Goal: Task Accomplishment & Management: Use online tool/utility

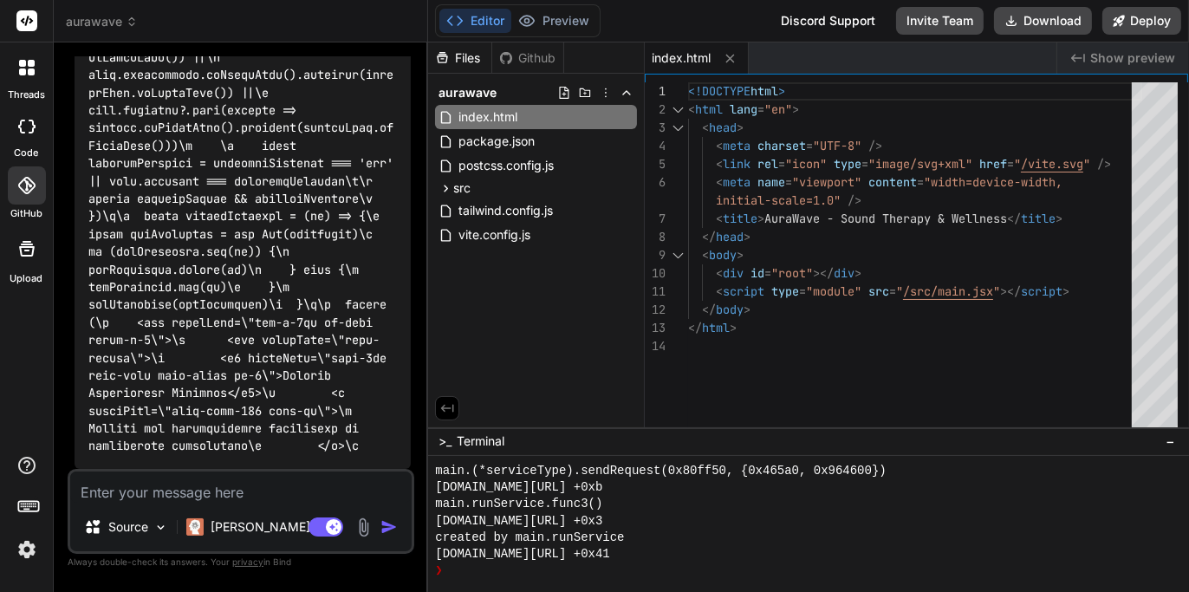
scroll to position [1002, 0]
click at [1132, 63] on span "Show preview" at bounding box center [1132, 57] width 85 height 17
click at [1138, 23] on button "Deploy" at bounding box center [1141, 21] width 79 height 28
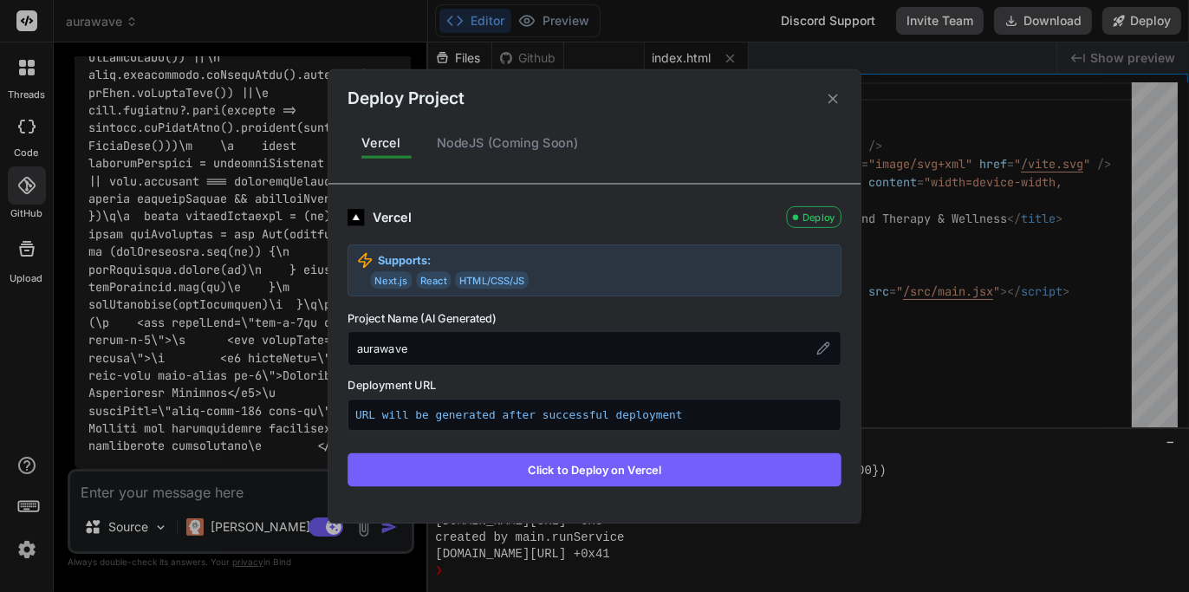
click at [833, 100] on icon at bounding box center [833, 99] width 10 height 10
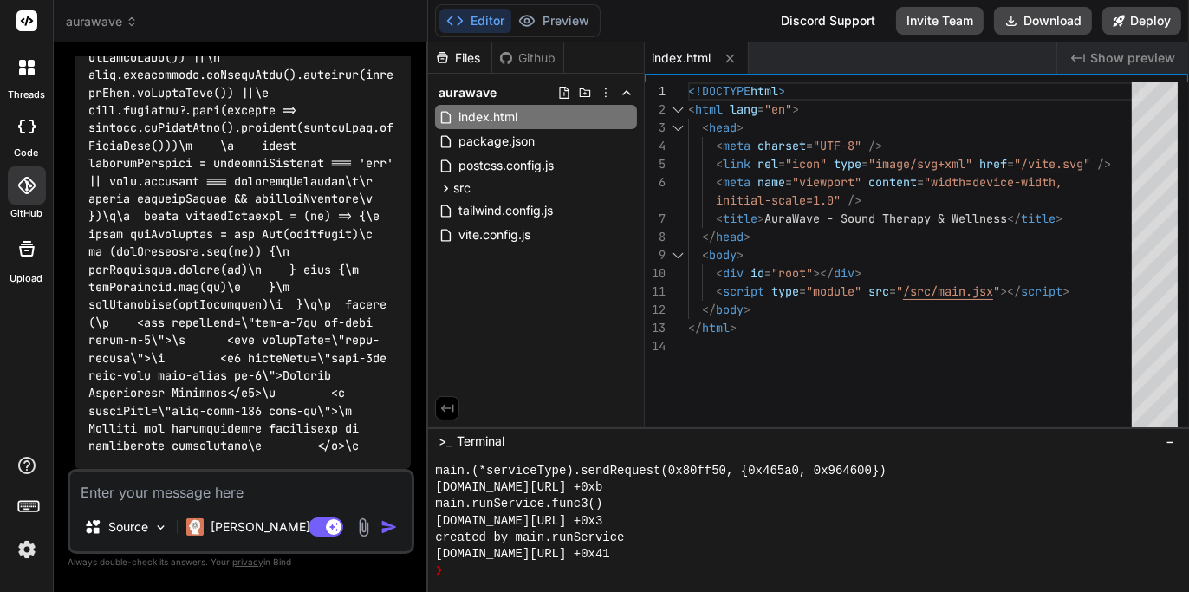
click at [29, 68] on icon at bounding box center [31, 71] width 7 height 7
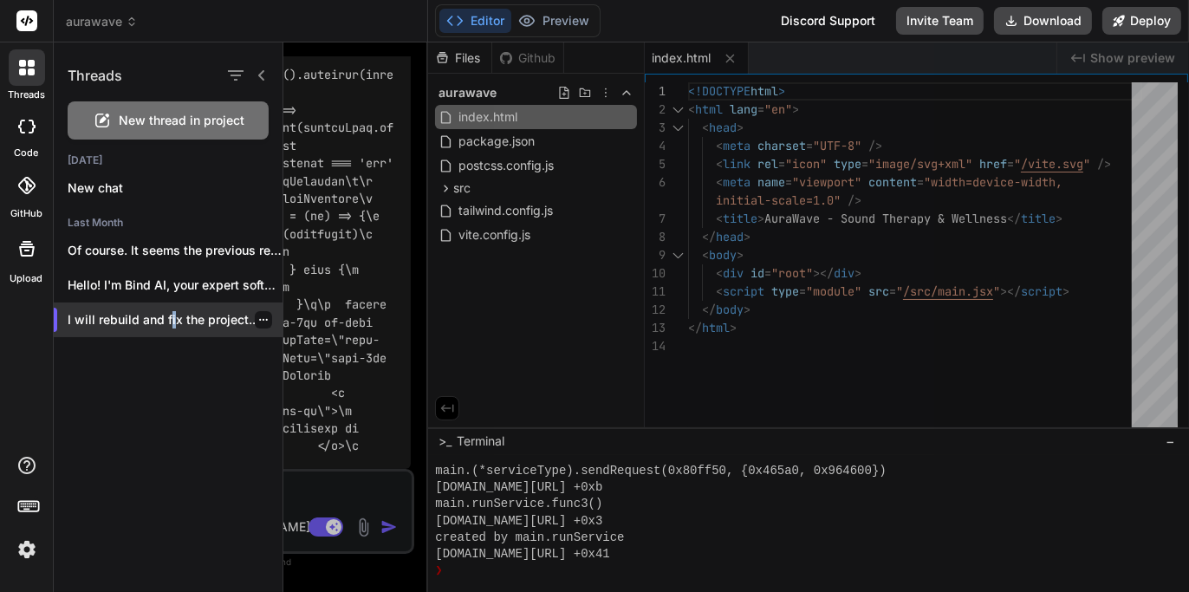
click at [171, 316] on p "I will rebuild and fix the project...." at bounding box center [175, 319] width 215 height 17
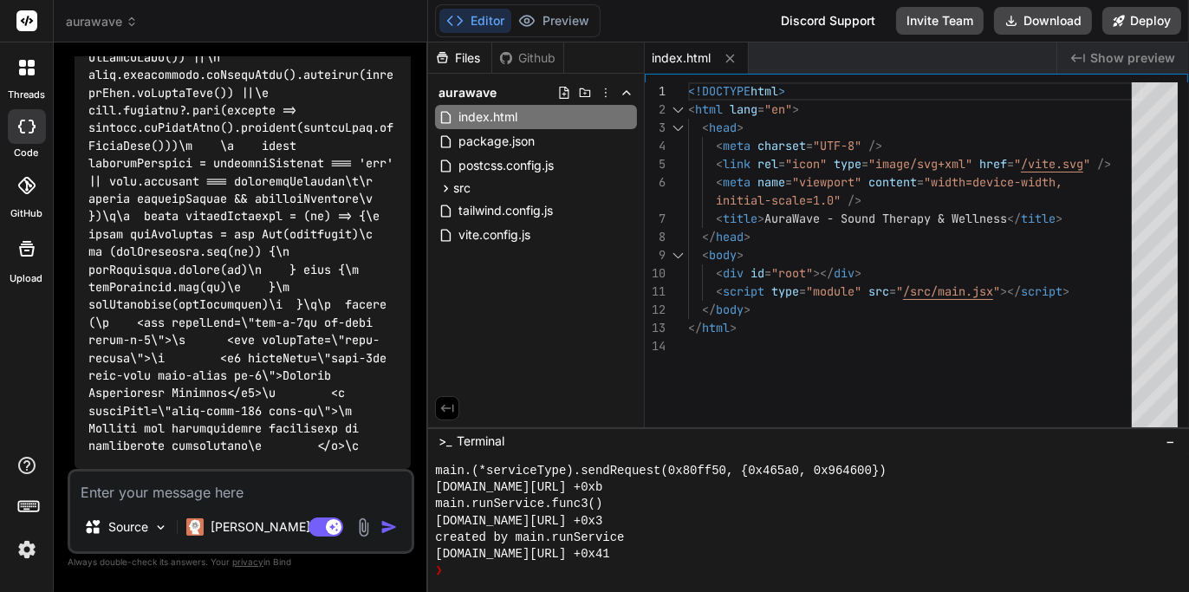
click at [123, 24] on span "aurawave" at bounding box center [102, 21] width 72 height 17
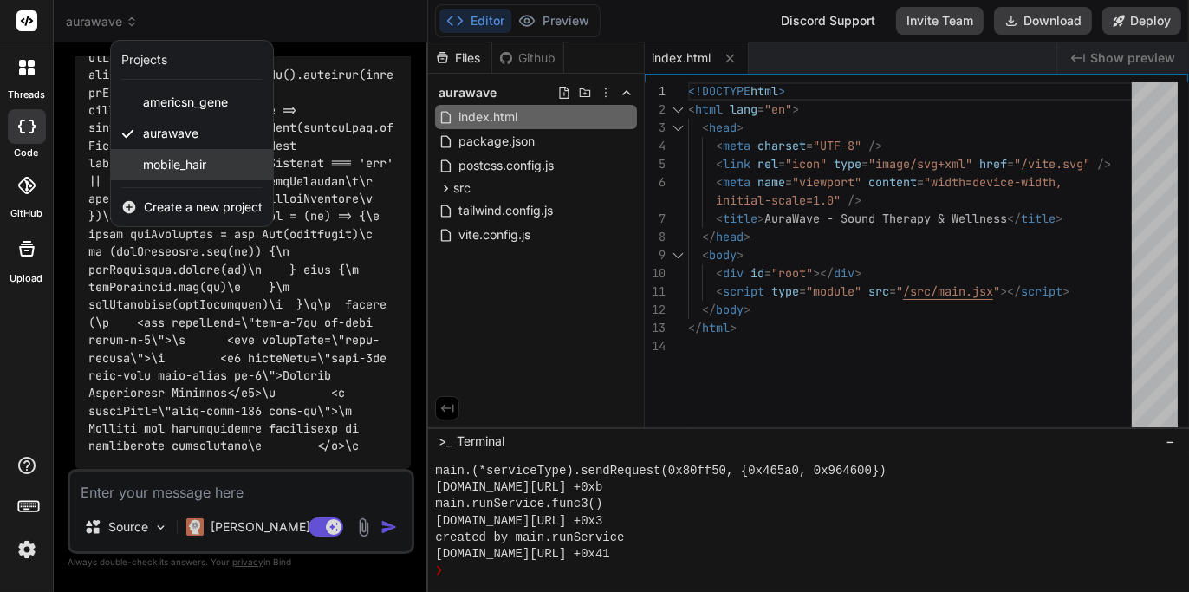
click at [175, 166] on span "mobile_hair" at bounding box center [174, 164] width 63 height 17
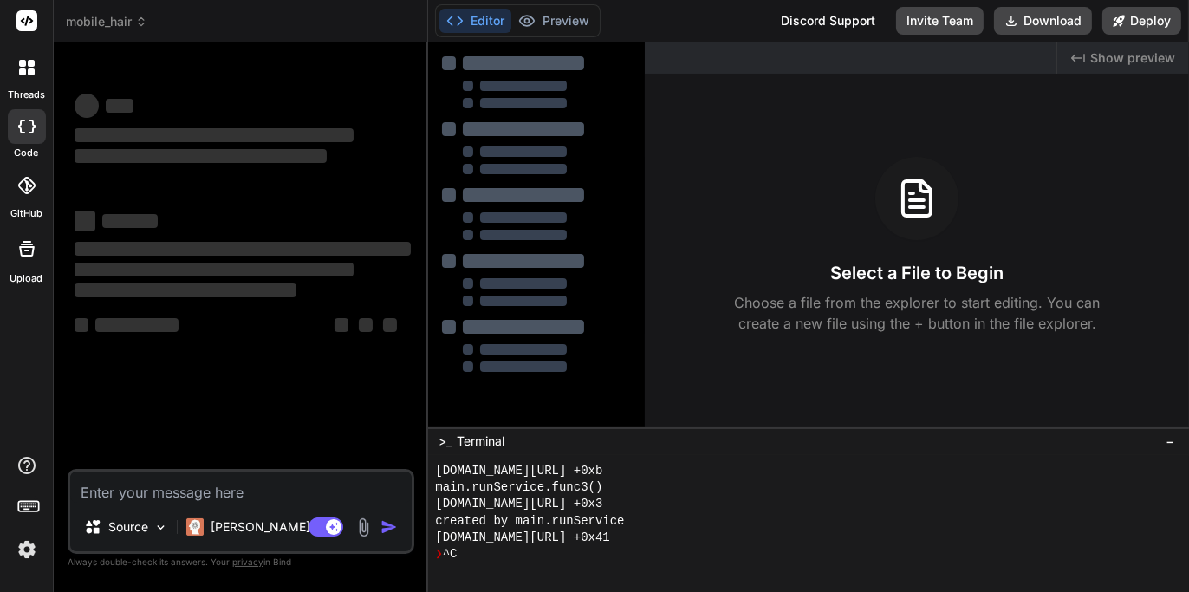
scroll to position [1018, 0]
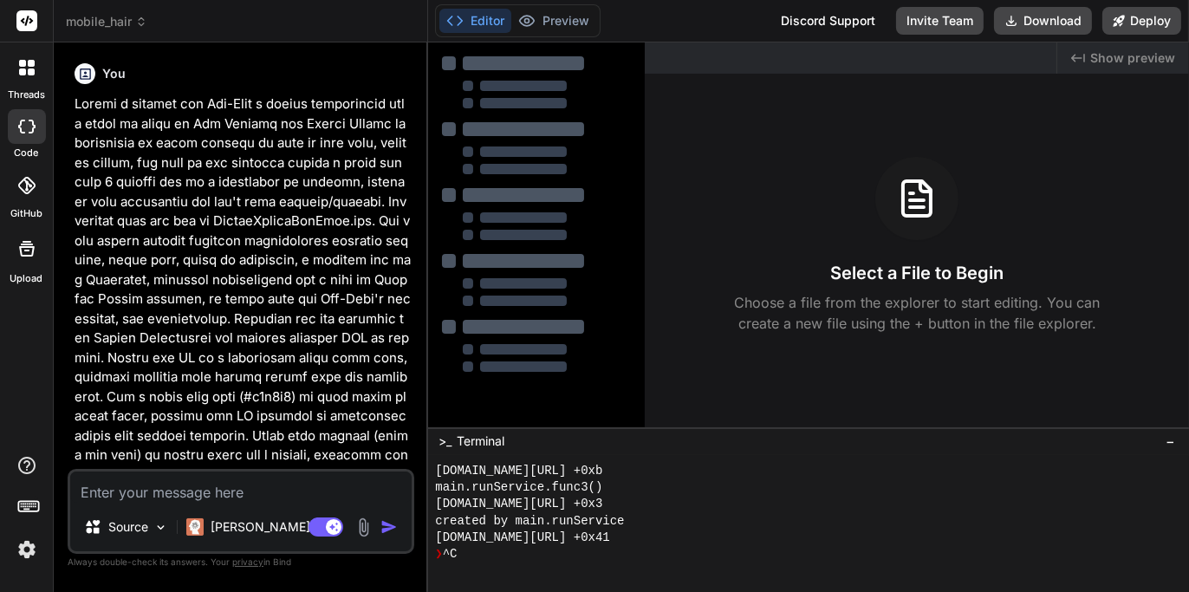
type textarea "x"
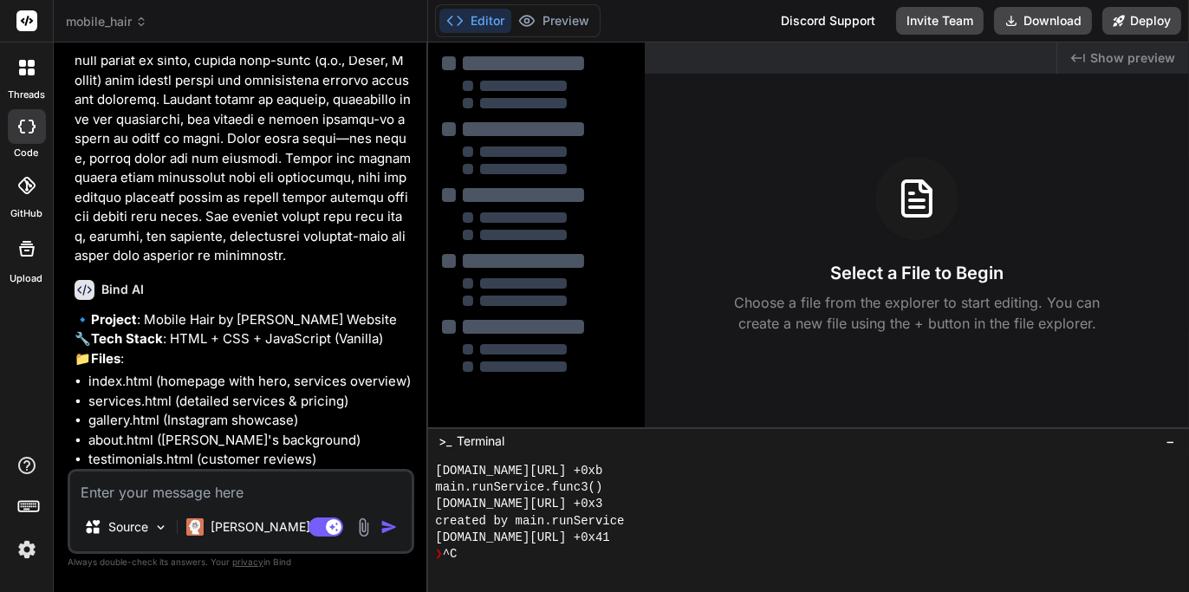
scroll to position [1260, 0]
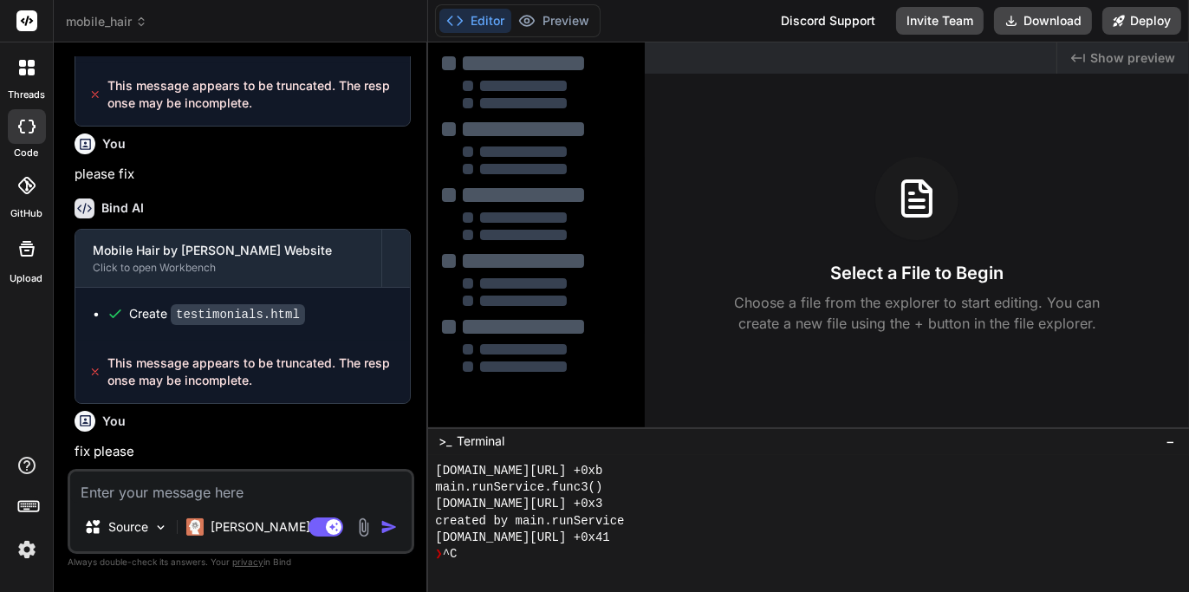
click at [146, 431] on div "You" at bounding box center [243, 421] width 336 height 21
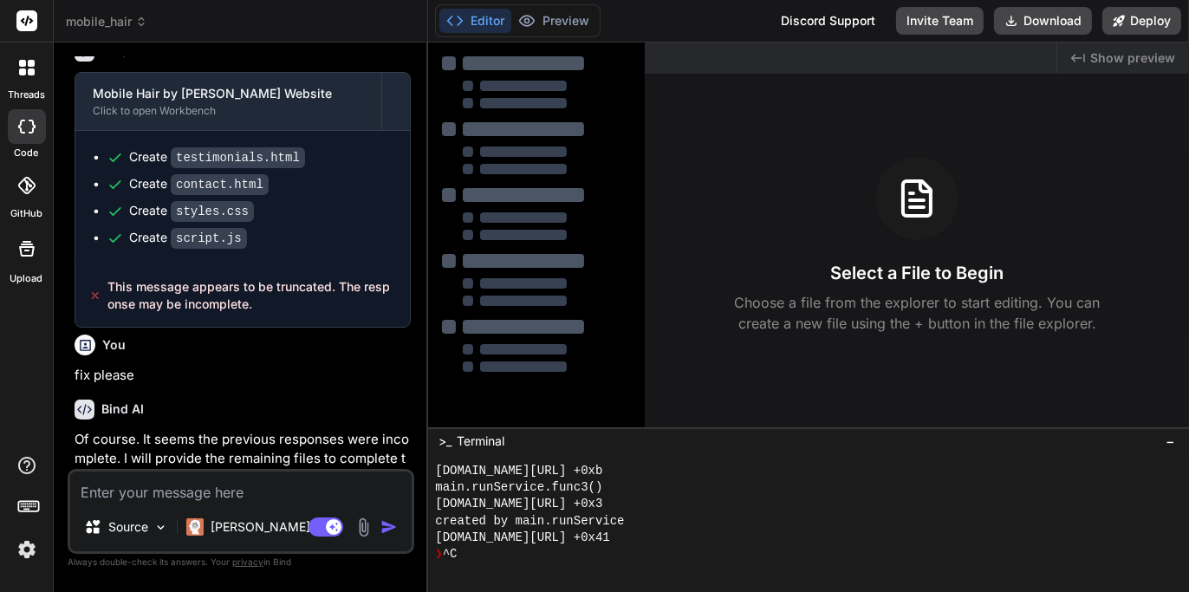
scroll to position [2282, 0]
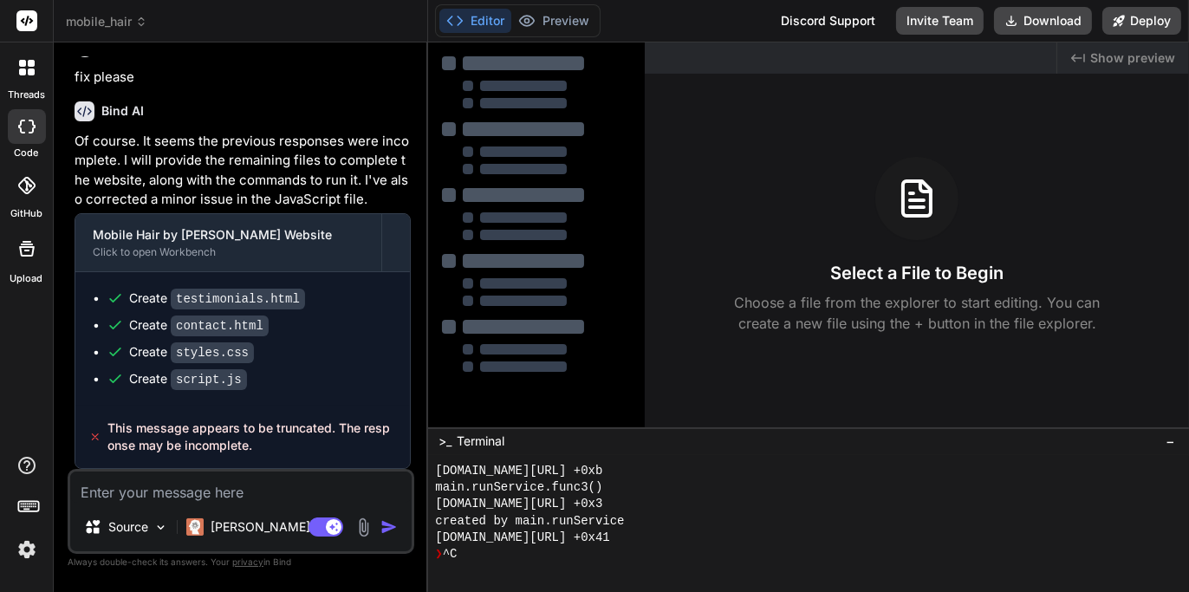
click at [228, 492] on textarea at bounding box center [240, 486] width 341 height 31
type textarea "re"
type textarea "x"
type textarea "reb"
type textarea "x"
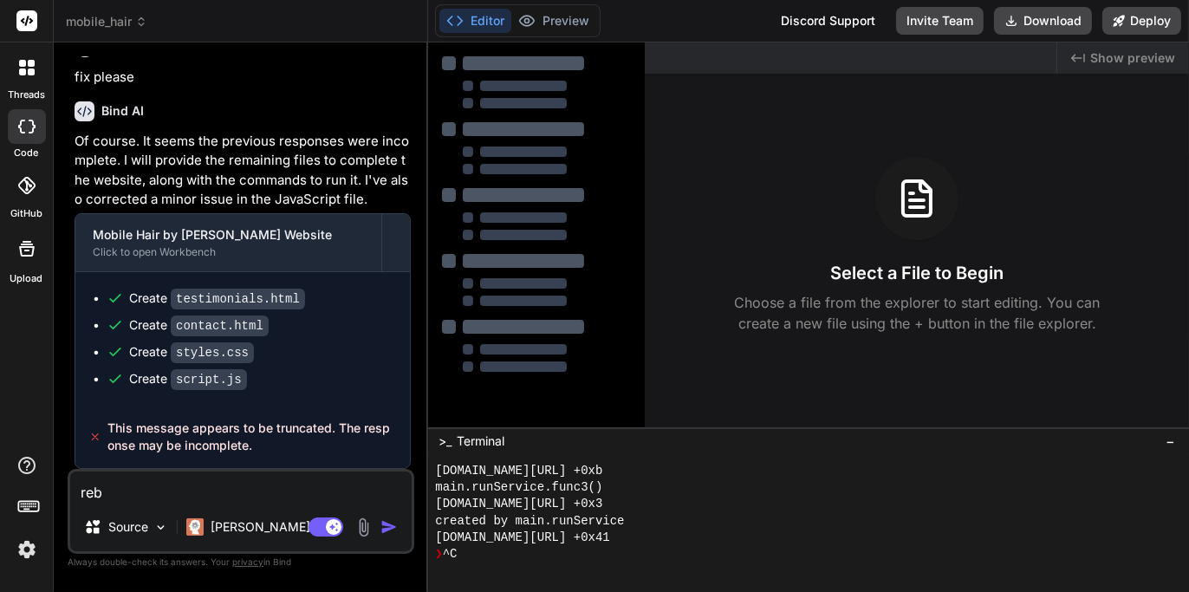
type textarea "rebu"
type textarea "x"
type textarea "rebuild"
type textarea "x"
type textarea "rebuild"
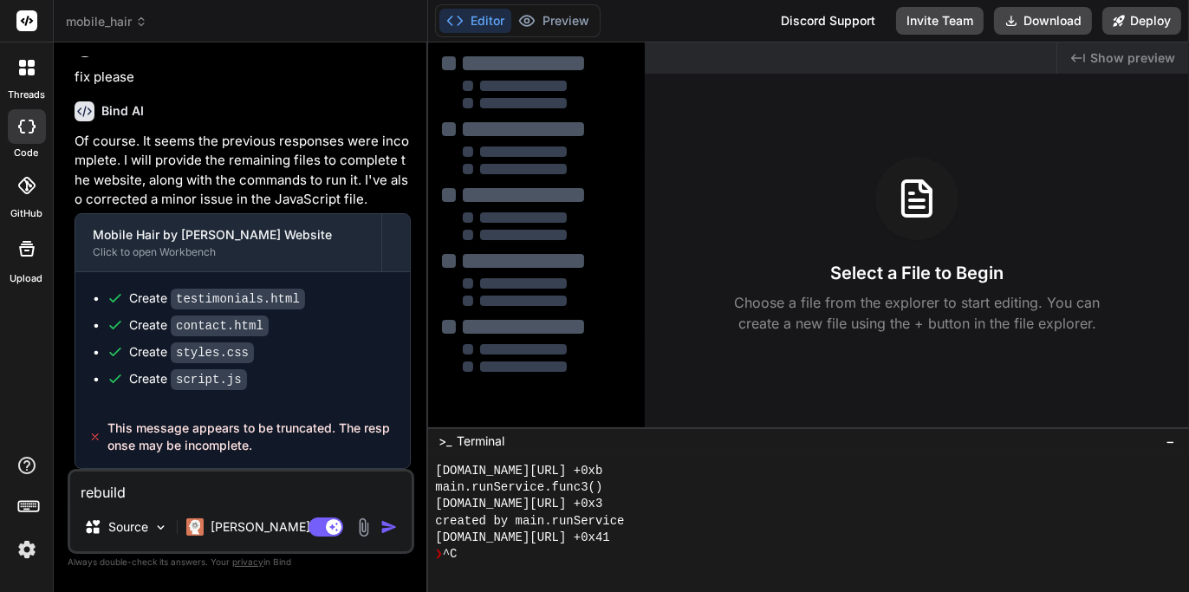
type textarea "x"
type textarea "rebuild pl"
type textarea "x"
type textarea "rebuild ple"
type textarea "x"
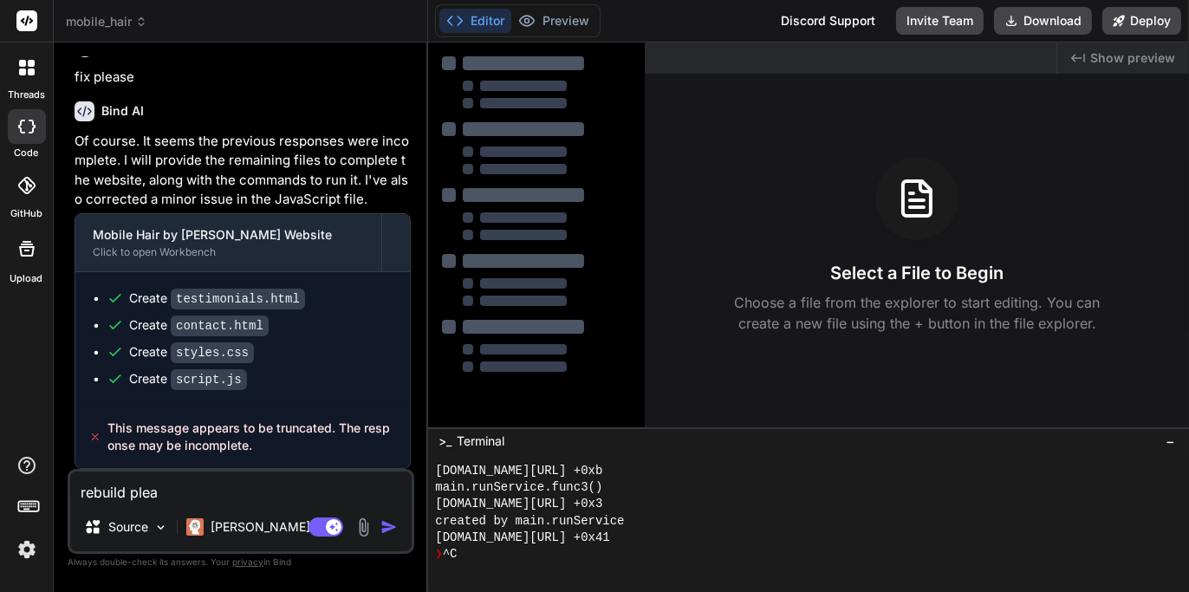
type textarea "rebuild pleas"
type textarea "x"
type textarea "rebuild please"
type textarea "x"
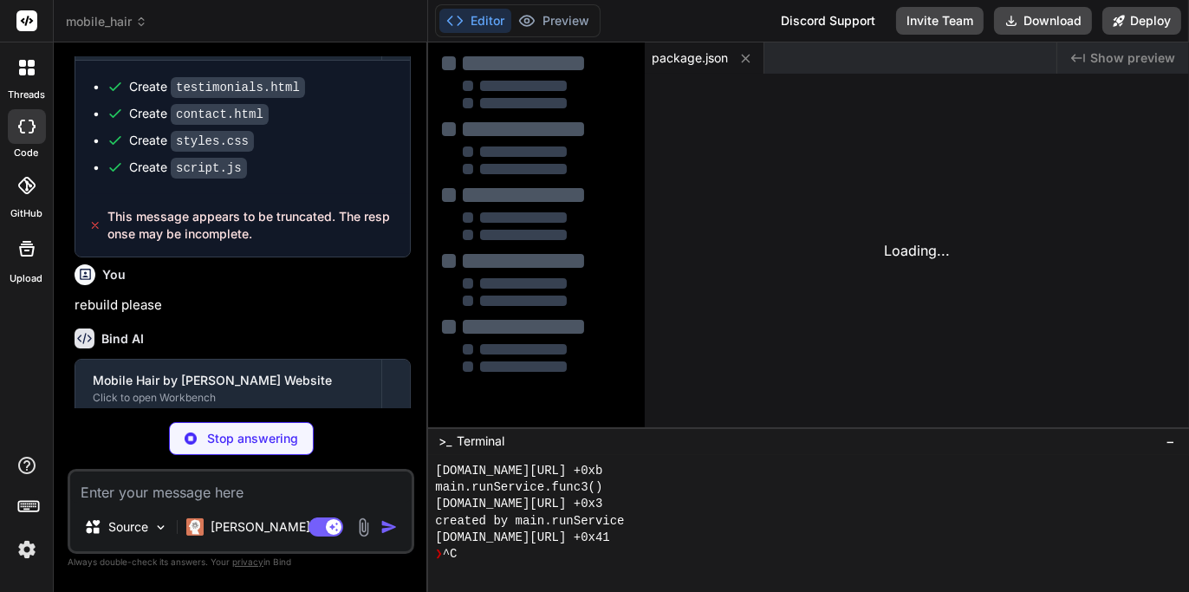
scroll to position [2462, 0]
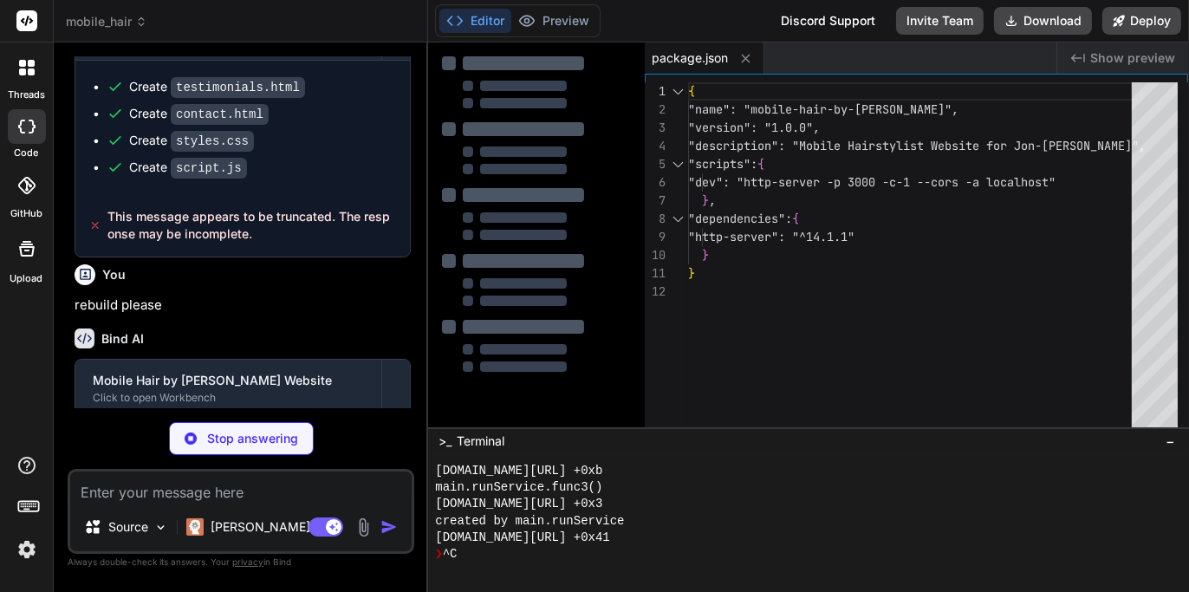
click at [1010, 299] on div "{ "name": "mobile-hair-by-[PERSON_NAME]", "version": "1.0.0", "description": "M…" at bounding box center [915, 258] width 454 height 353
type textarea "x"
type textarea "}"
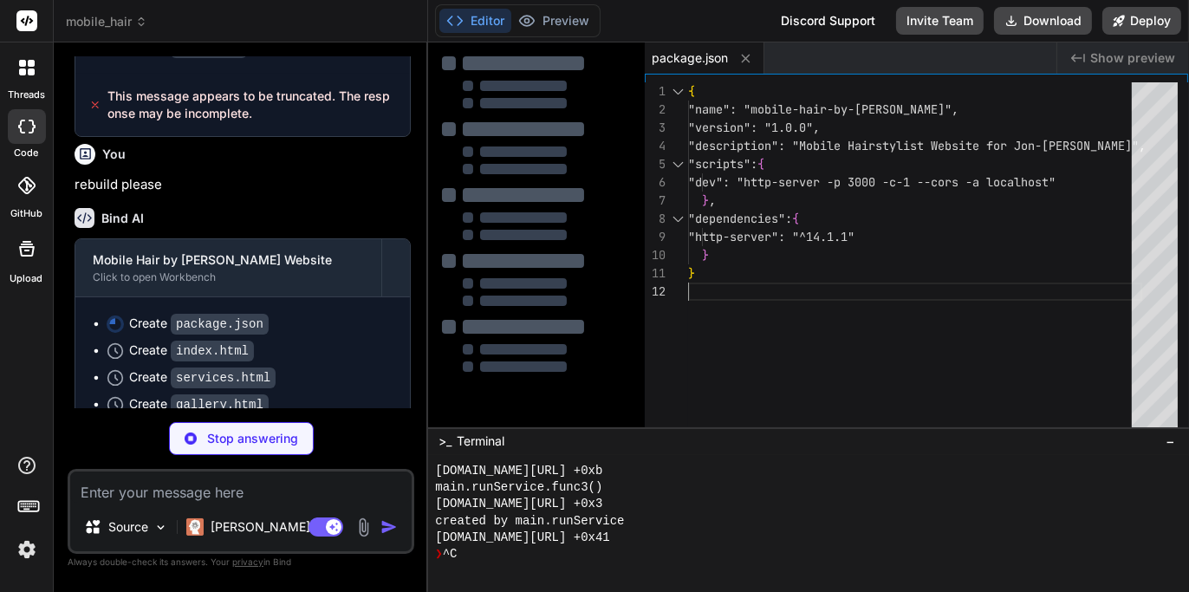
scroll to position [2716, 0]
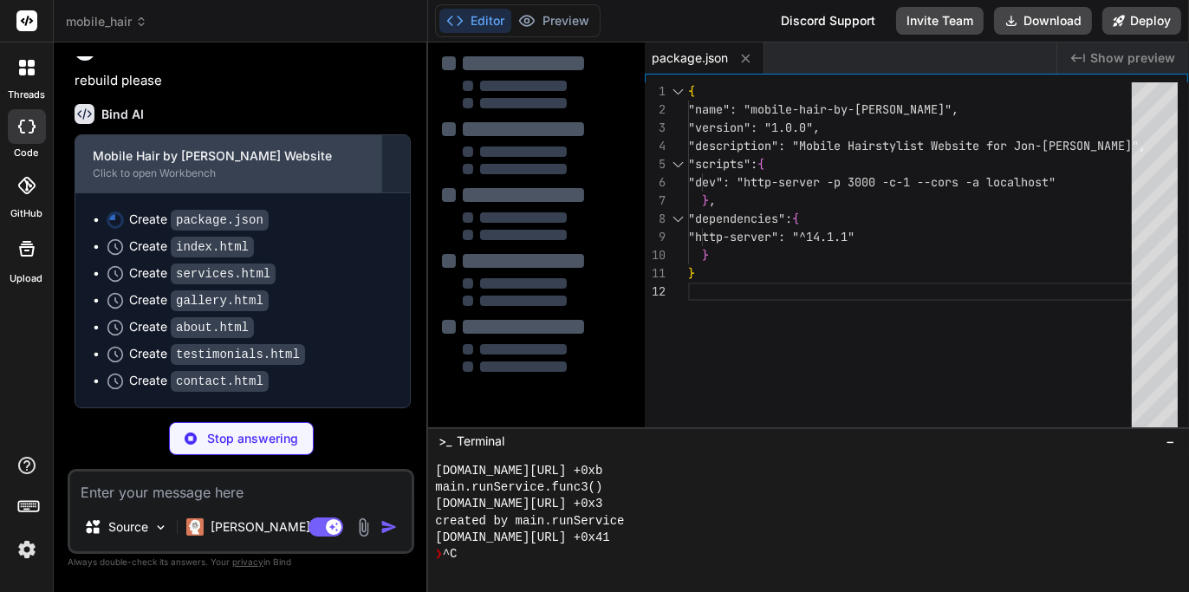
click at [175, 175] on div "Click to open Workbench" at bounding box center [228, 173] width 271 height 14
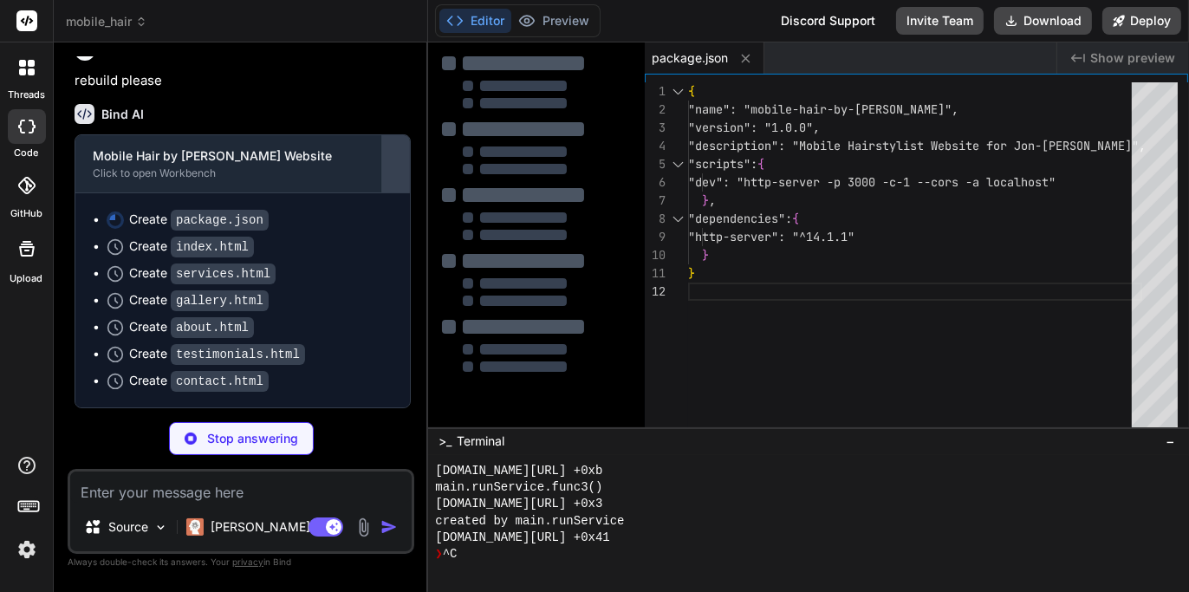
click at [394, 157] on div at bounding box center [396, 164] width 28 height 28
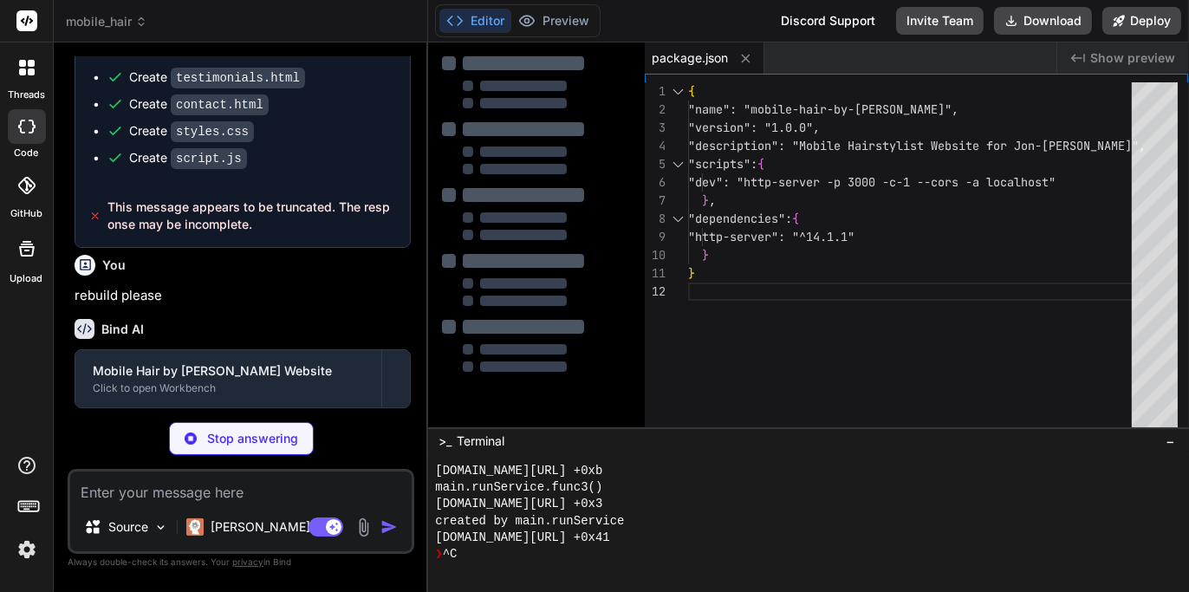
scroll to position [2503, 0]
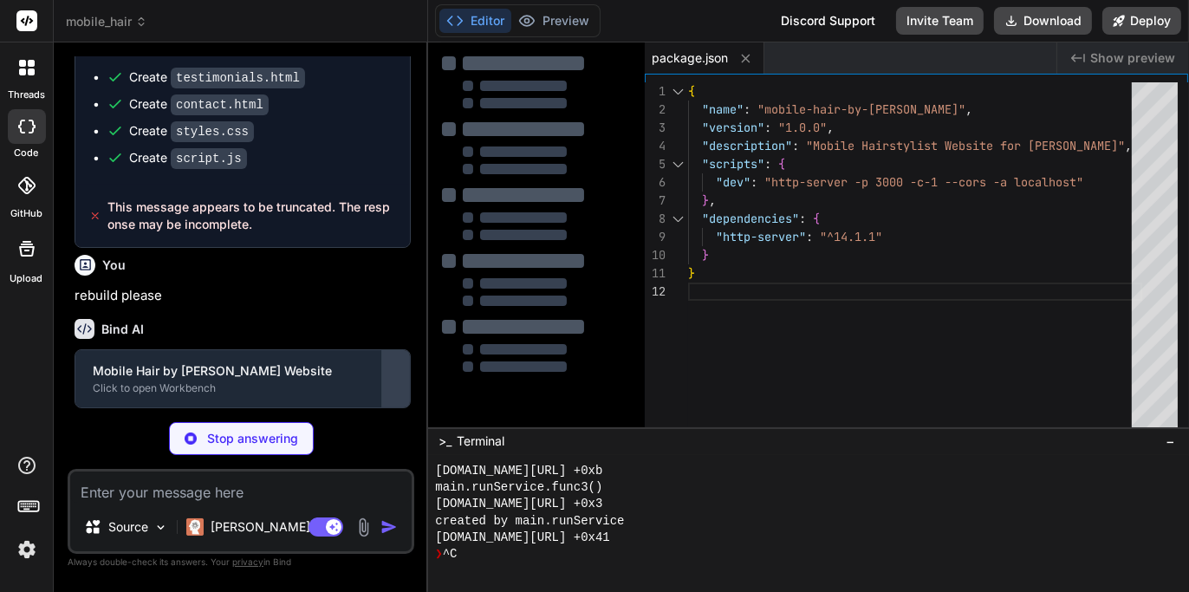
click at [392, 375] on div at bounding box center [396, 379] width 28 height 28
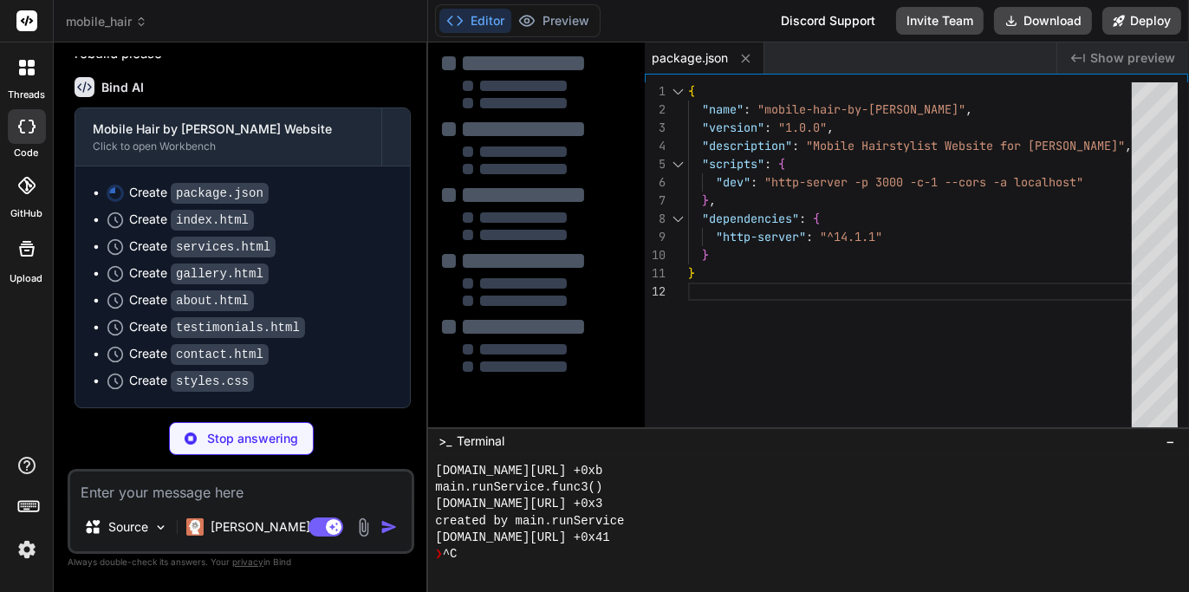
scroll to position [2742, 0]
type textarea "x"
type textarea "reserved.</p> </div> </div> </footer> <script src="script.js"></script> </body>…"
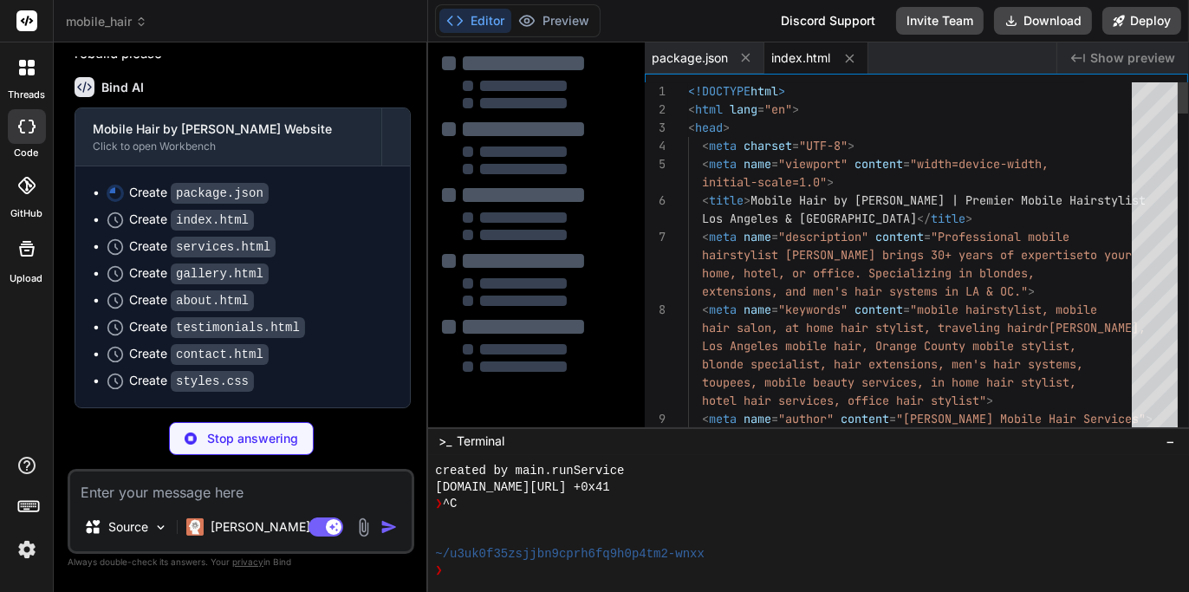
type textarea "x"
type textarea "<script src="script.js"></script> </body> </html>"
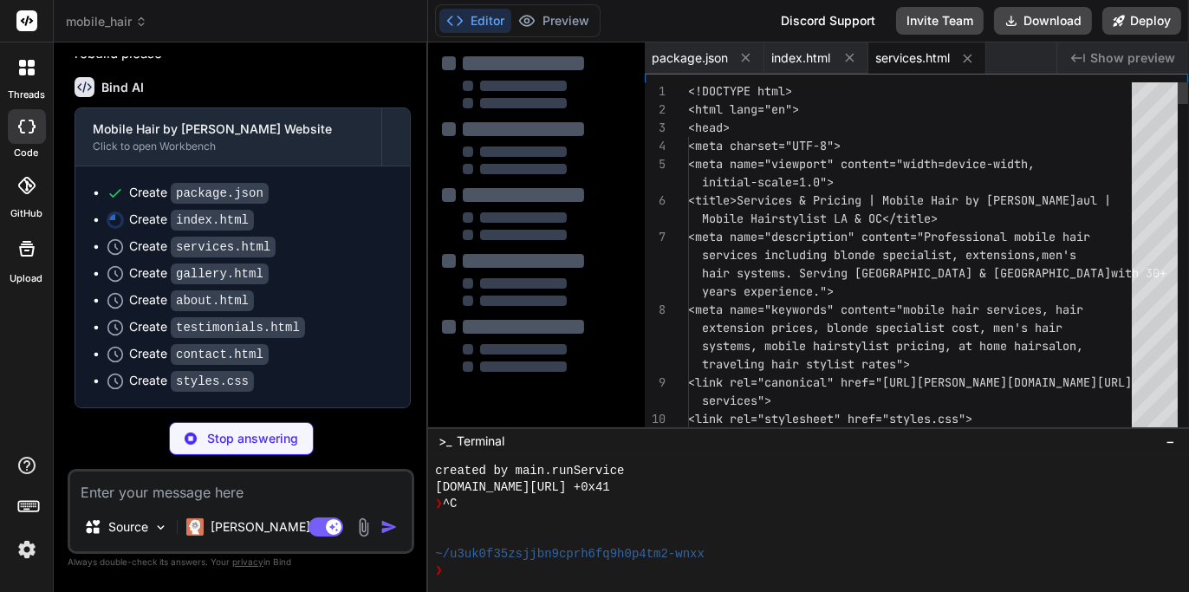
scroll to position [1068, 0]
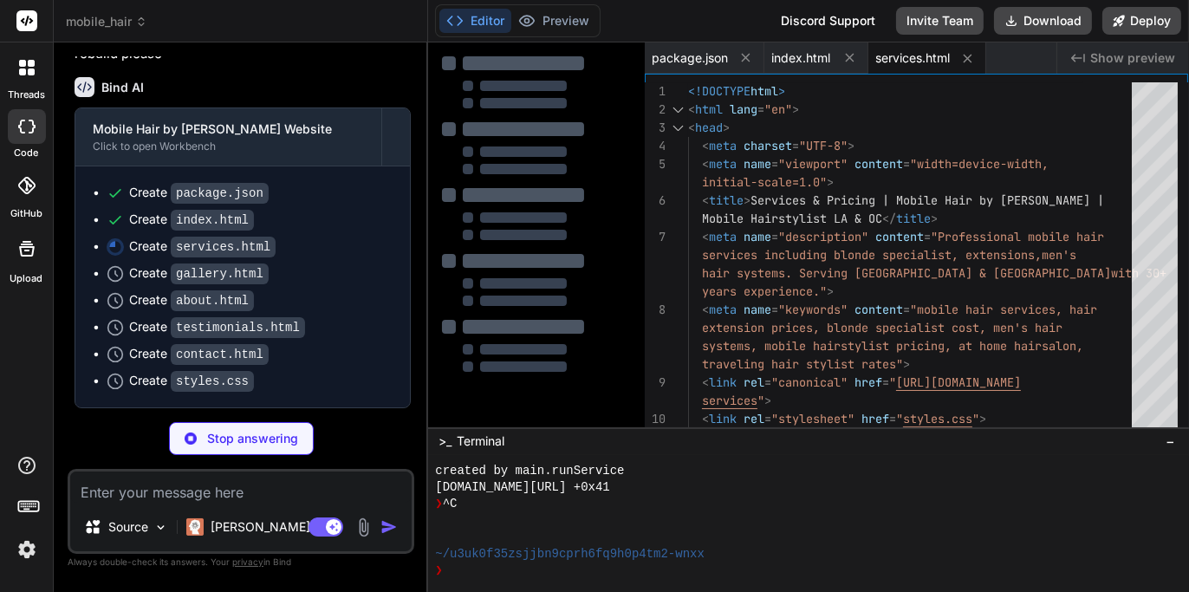
type textarea "x"
type textarea "<script src="script.js"></script> </body> </html>"
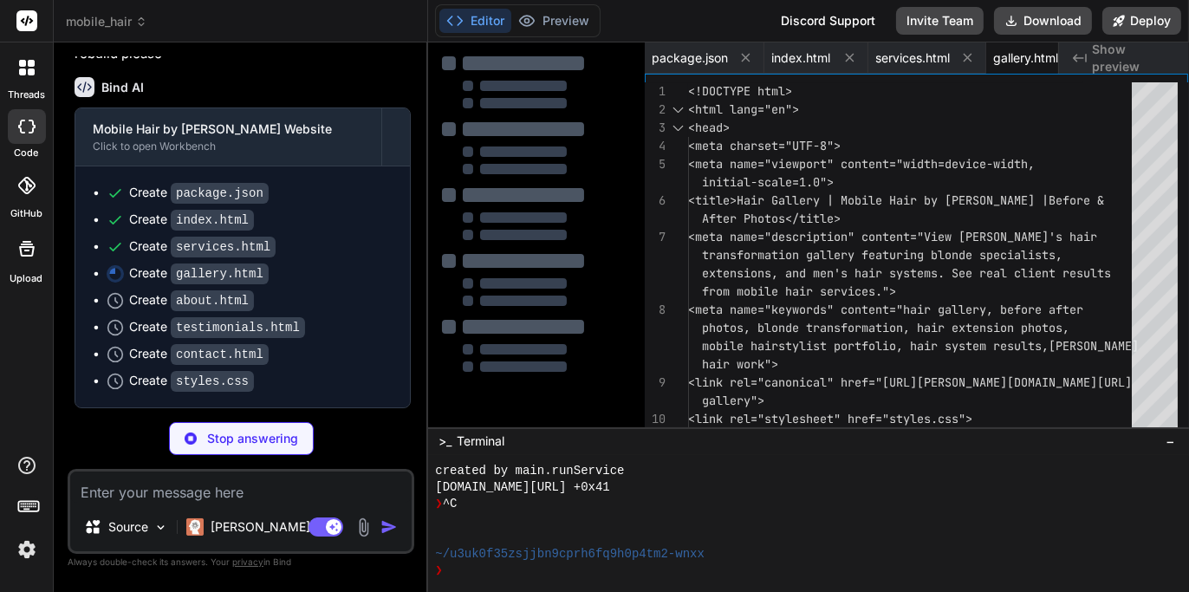
scroll to position [0, 38]
type textarea "x"
type textarea "</div> </div> </footer> <script src="script.js"></script> </body> </html>"
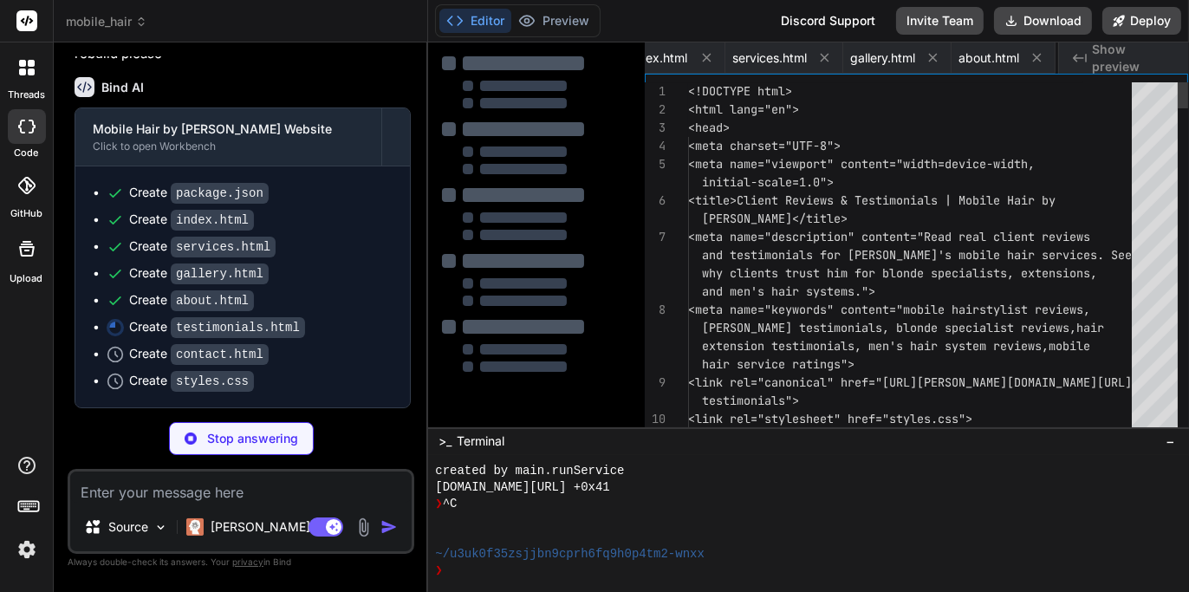
scroll to position [0, 282]
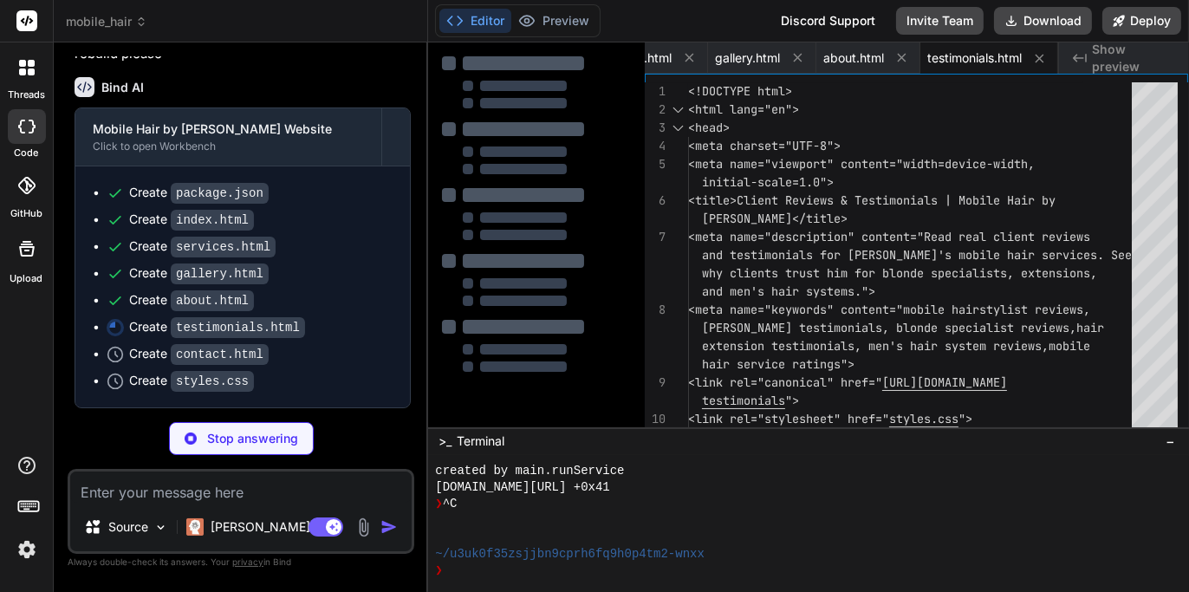
type textarea "x"
type textarea "</footer> <script src="script.js"></script> </body> </html>"
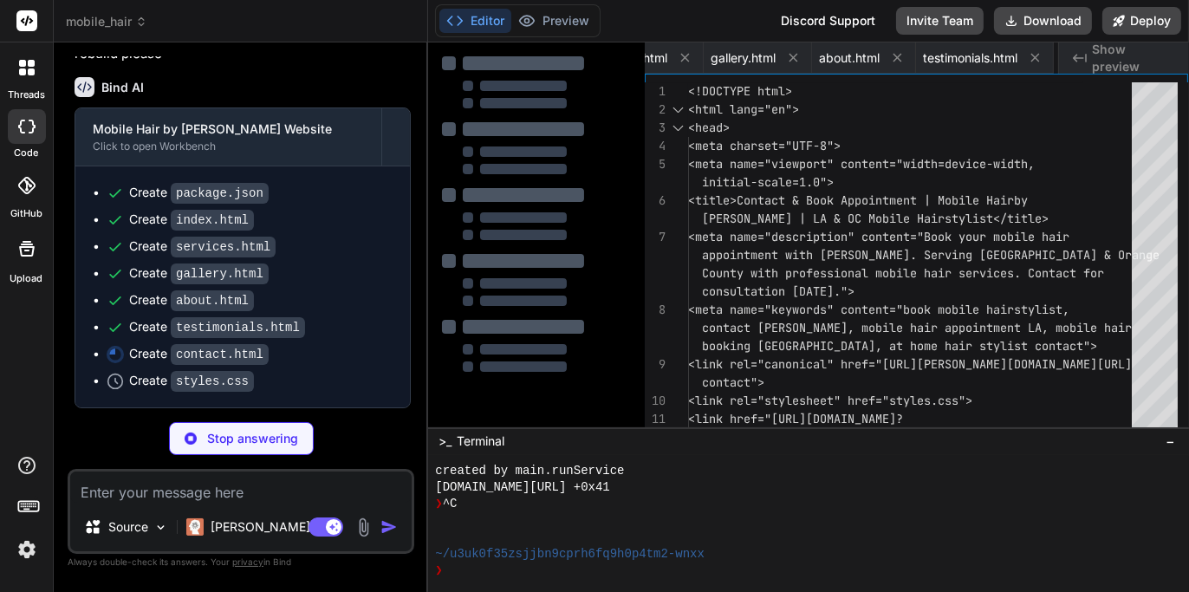
scroll to position [0, 398]
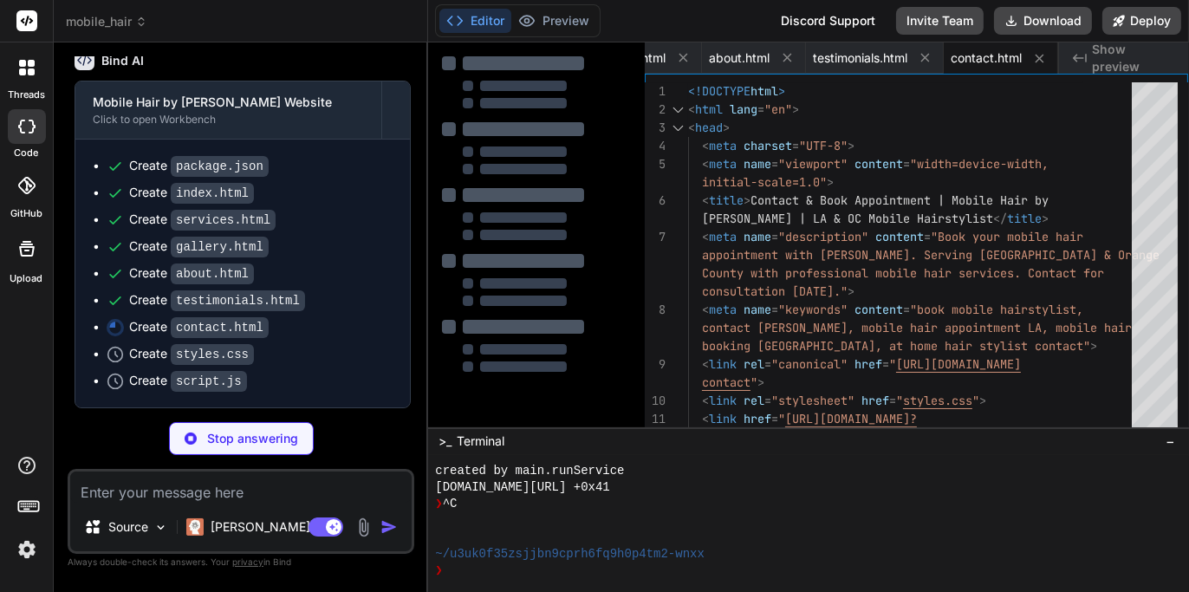
type textarea "x"
type textarea "} .service-card, .testimonial-card, .specialization-card { padding: 30px 20px; …"
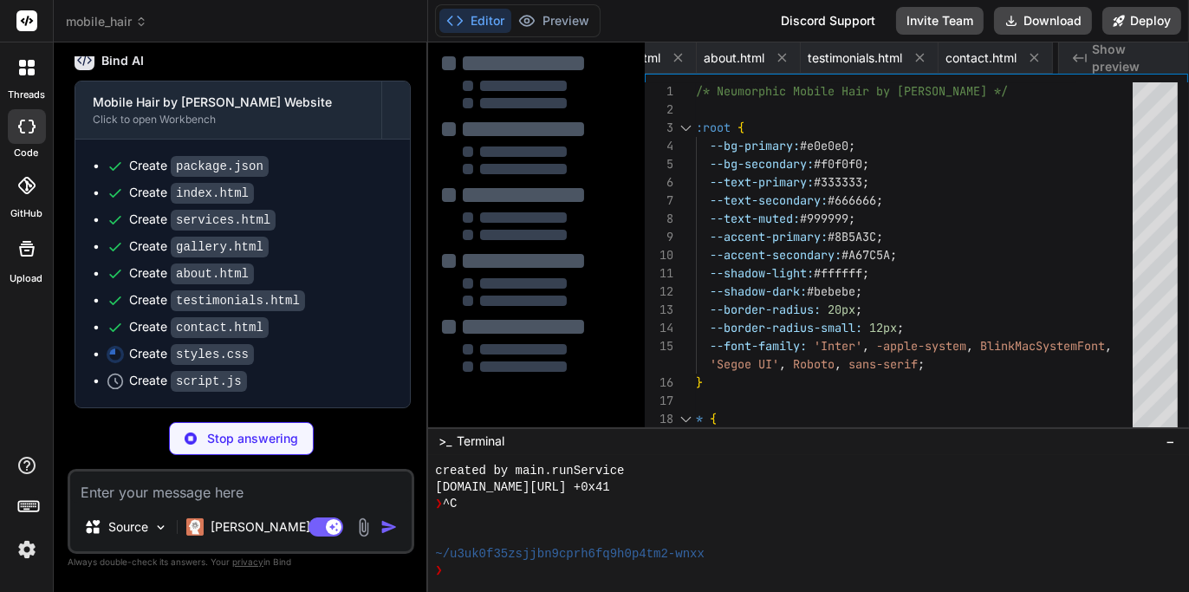
scroll to position [0, 502]
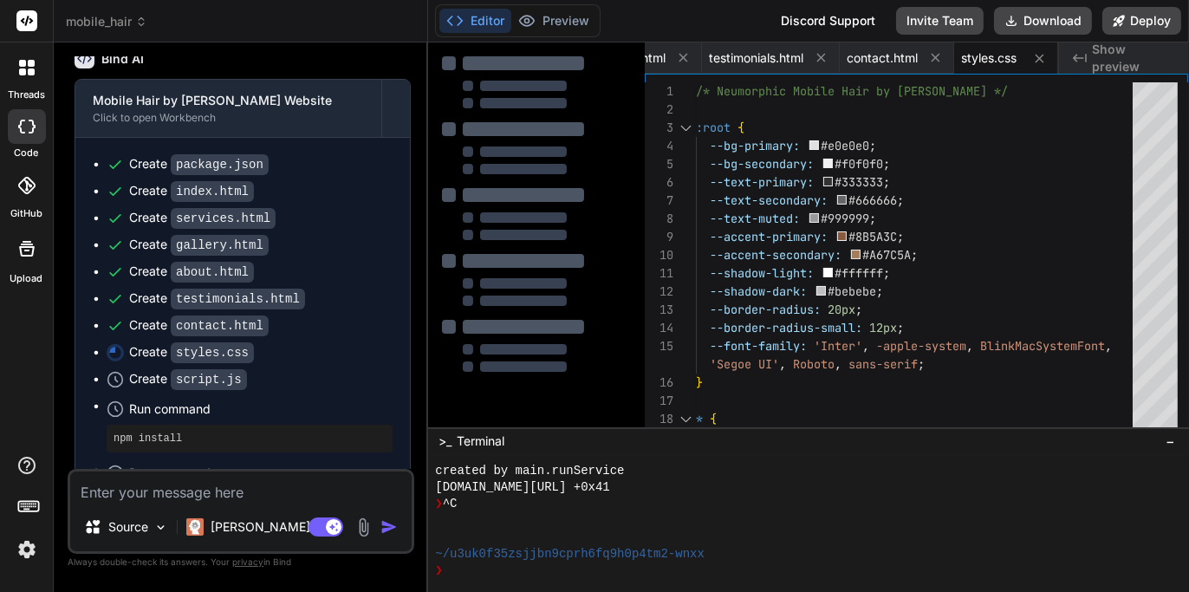
type textarea "x"
type textarea "notification.style.opacity = '0'; notification.style.transform = 'translateX(10…"
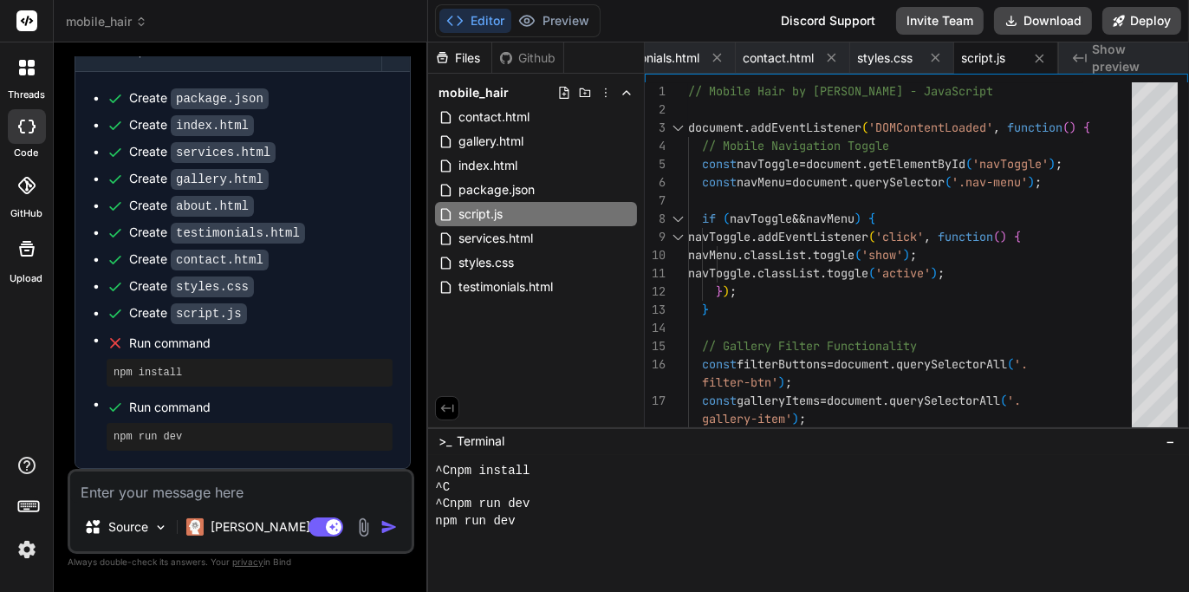
scroll to position [2838, 0]
type textarea "x"
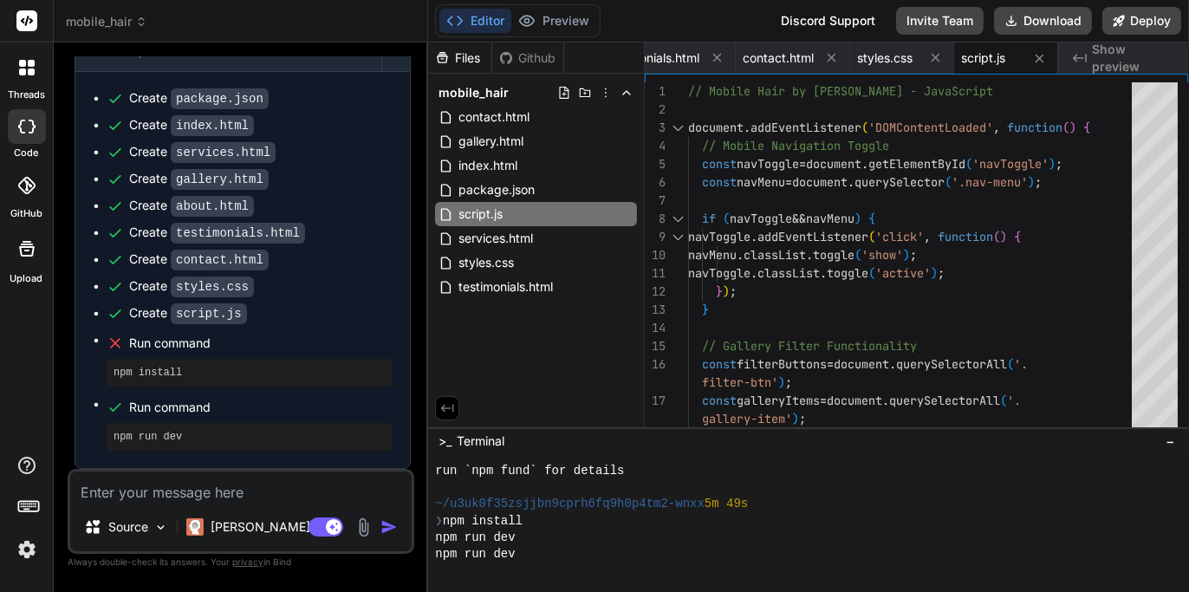
scroll to position [1437, 0]
click at [568, 35] on div "Editor Preview Disabled until preview for your project is generated" at bounding box center [517, 20] width 165 height 33
click at [485, 23] on button "Editor" at bounding box center [475, 21] width 72 height 24
click at [1129, 48] on div "Created with Pixso. Show preview" at bounding box center [1124, 57] width 130 height 31
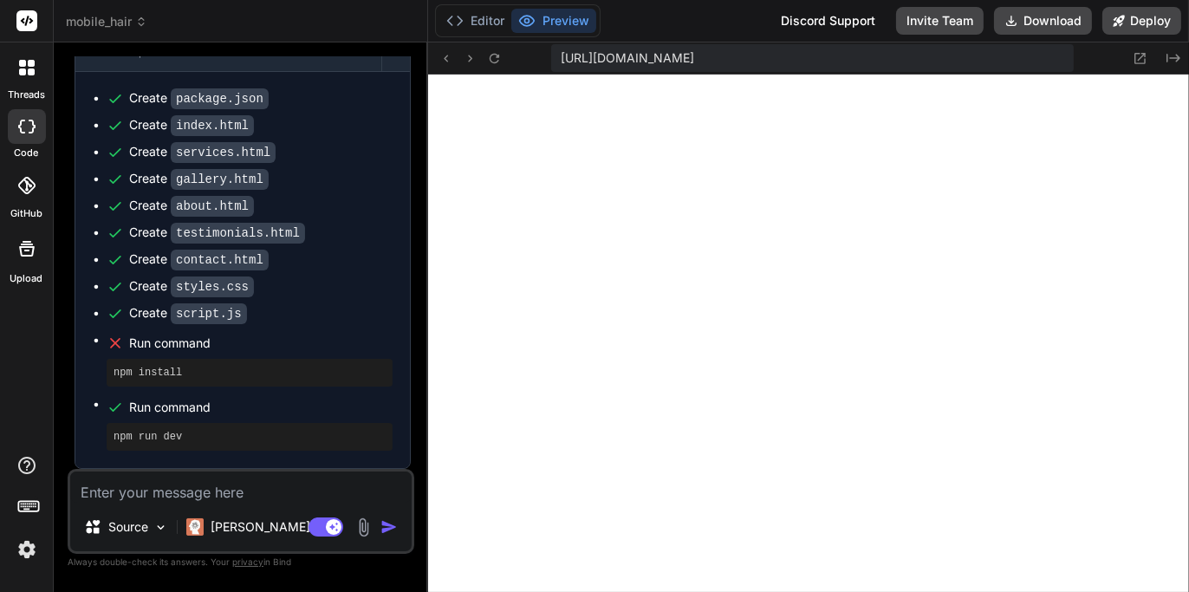
scroll to position [2422, 0]
click at [217, 490] on textarea at bounding box center [240, 486] width 341 height 31
paste textarea "Design the UI with a strict monochrome palette of black, white, and greys, with…"
type textarea "Design the UI with a strict monochrome palette of black, white, and greys, with…"
type textarea "x"
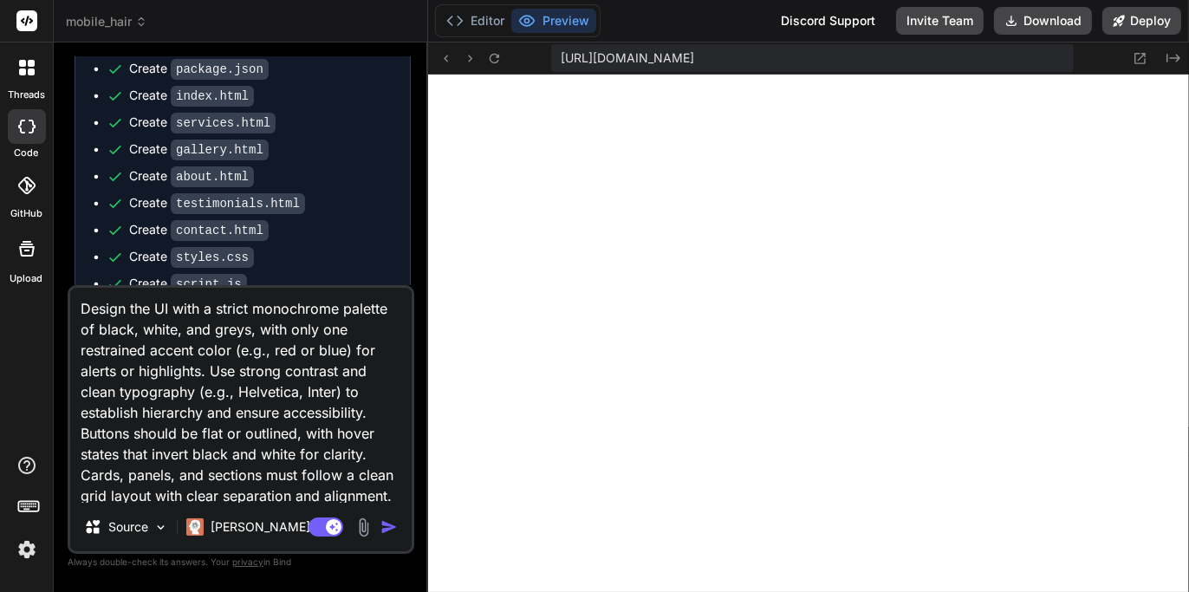
scroll to position [147, 0]
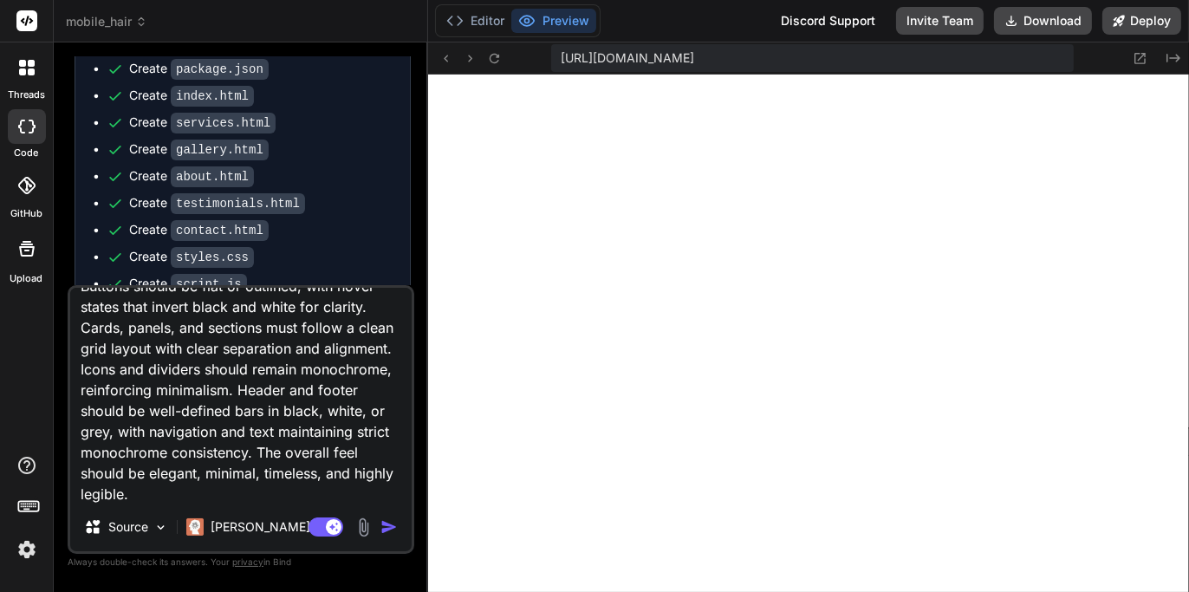
type textarea "Design the UI with a strict monochrome palette of black, white, and greys, with…"
click at [384, 526] on img "button" at bounding box center [388, 526] width 17 height 17
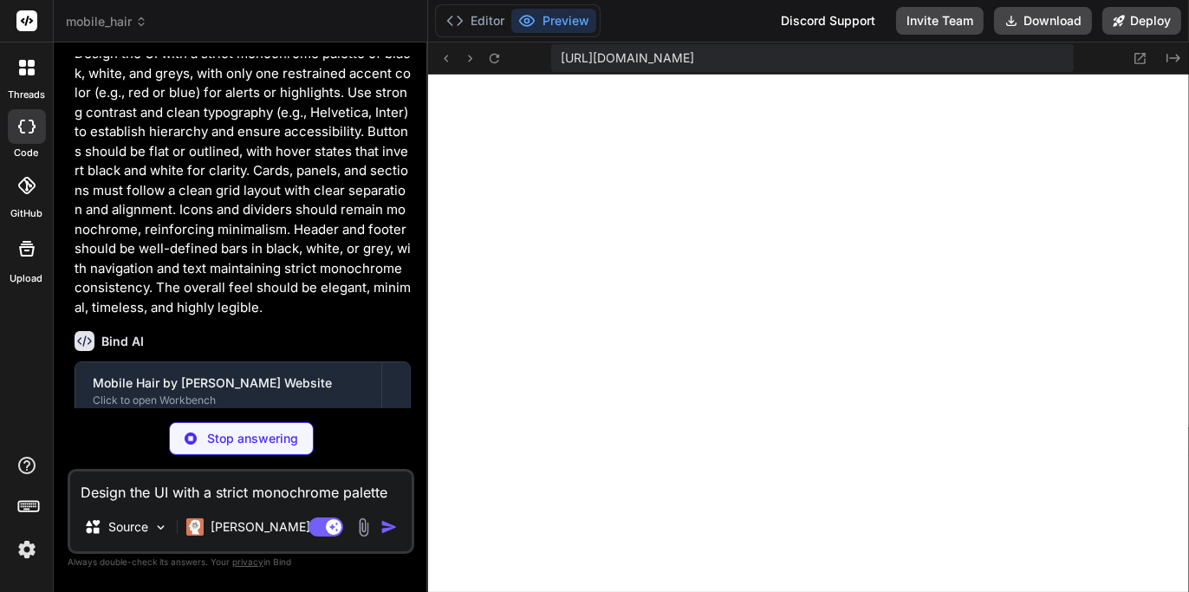
scroll to position [3364, 0]
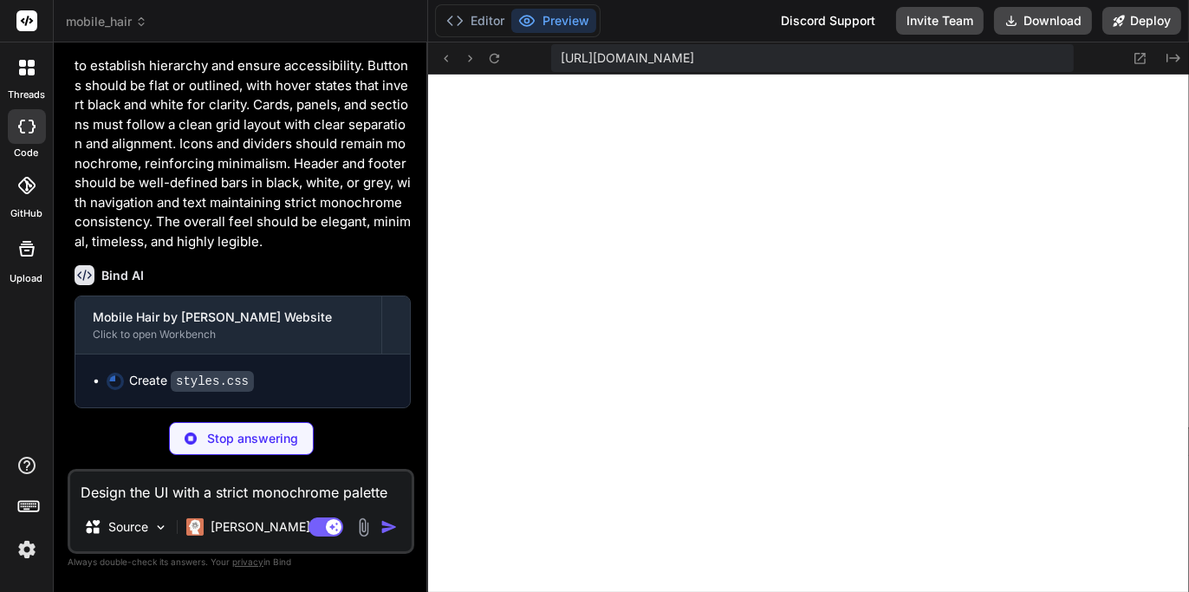
type textarea "x"
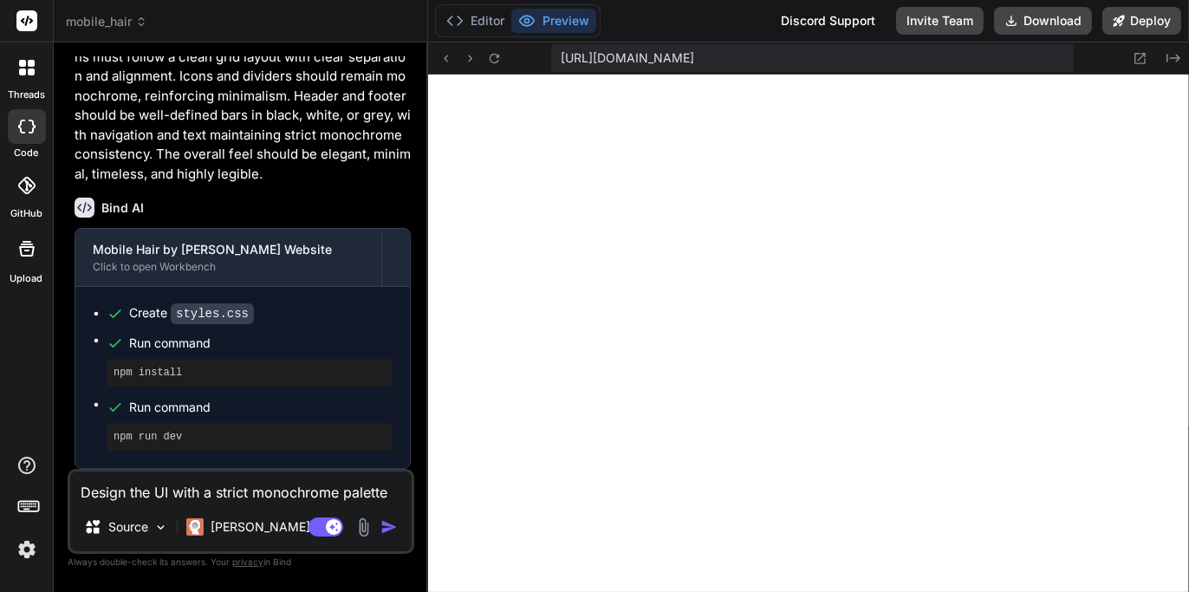
scroll to position [3860, 0]
click at [27, 184] on icon at bounding box center [25, 185] width 17 height 17
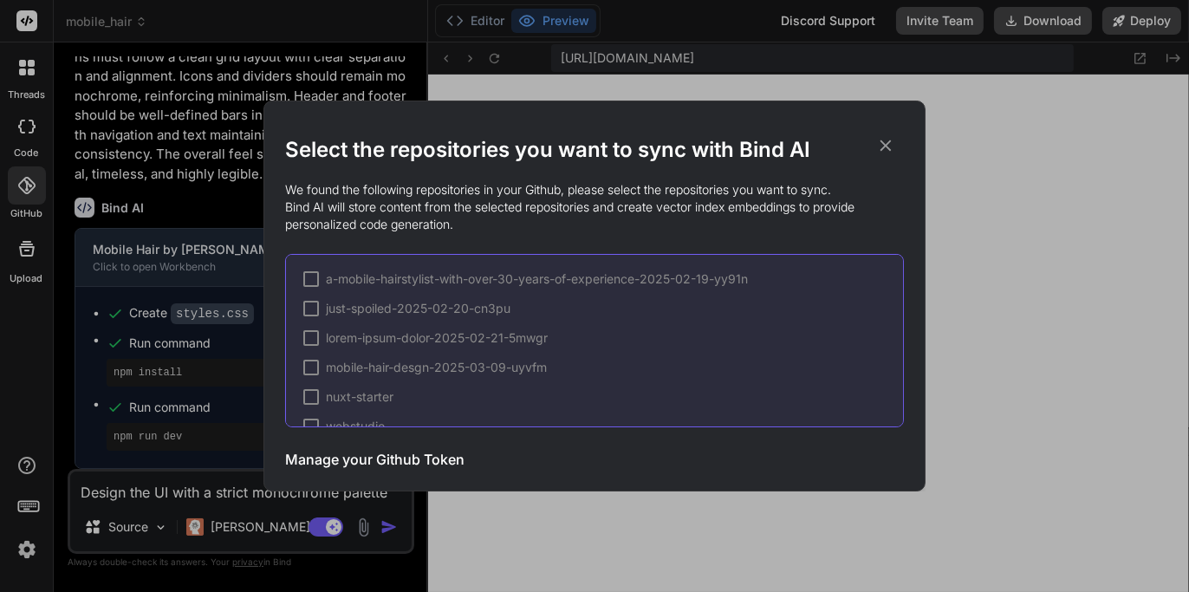
click at [887, 143] on icon at bounding box center [885, 145] width 11 height 11
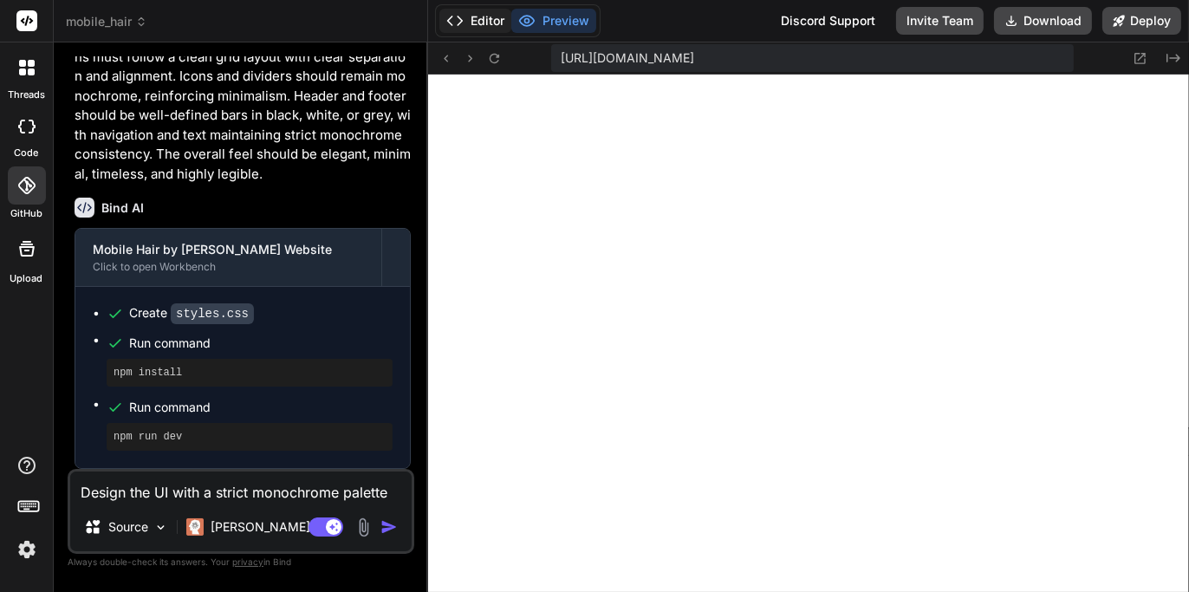
click at [490, 25] on button "Editor" at bounding box center [475, 21] width 72 height 24
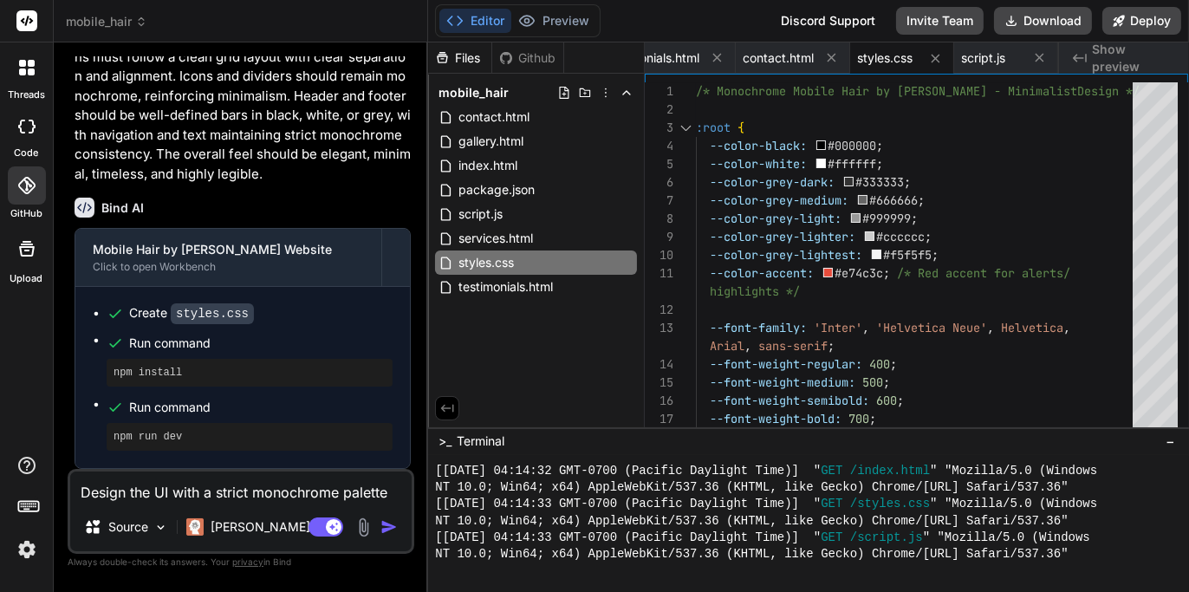
click at [532, 59] on div "Github" at bounding box center [527, 57] width 71 height 17
click at [629, 91] on icon at bounding box center [626, 93] width 14 height 14
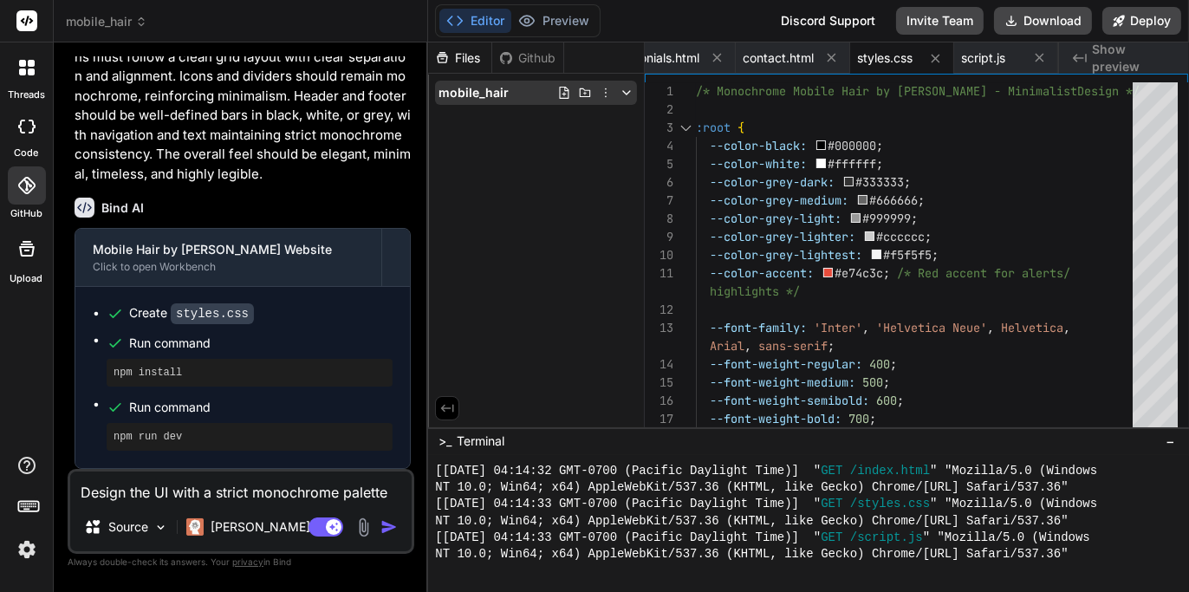
click at [606, 93] on icon at bounding box center [606, 93] width 14 height 14
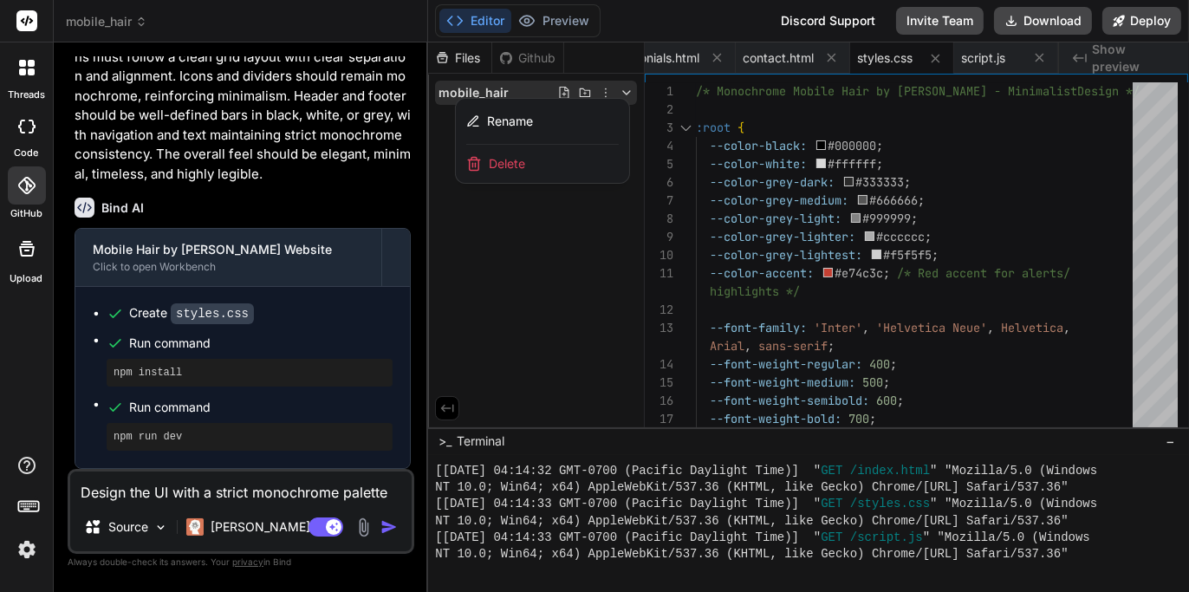
click at [529, 55] on div at bounding box center [808, 316] width 761 height 549
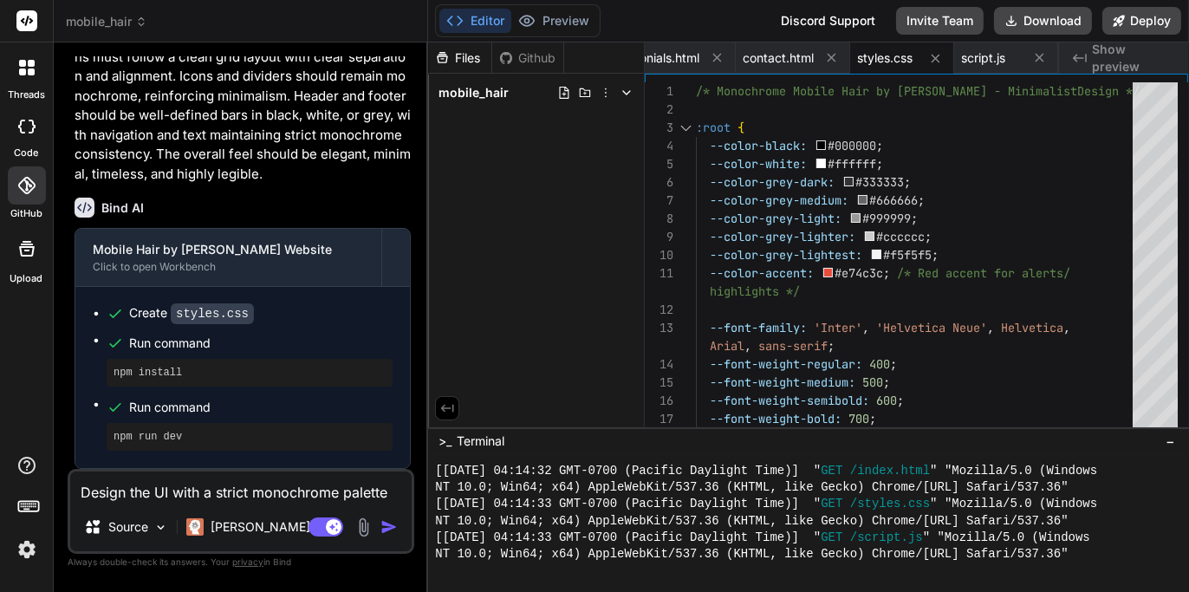
click at [555, 58] on div "Github" at bounding box center [527, 57] width 71 height 17
click at [520, 57] on div "Github" at bounding box center [527, 57] width 71 height 17
click at [520, 58] on div "Github" at bounding box center [527, 57] width 71 height 17
click at [520, 56] on div "Github" at bounding box center [527, 57] width 71 height 17
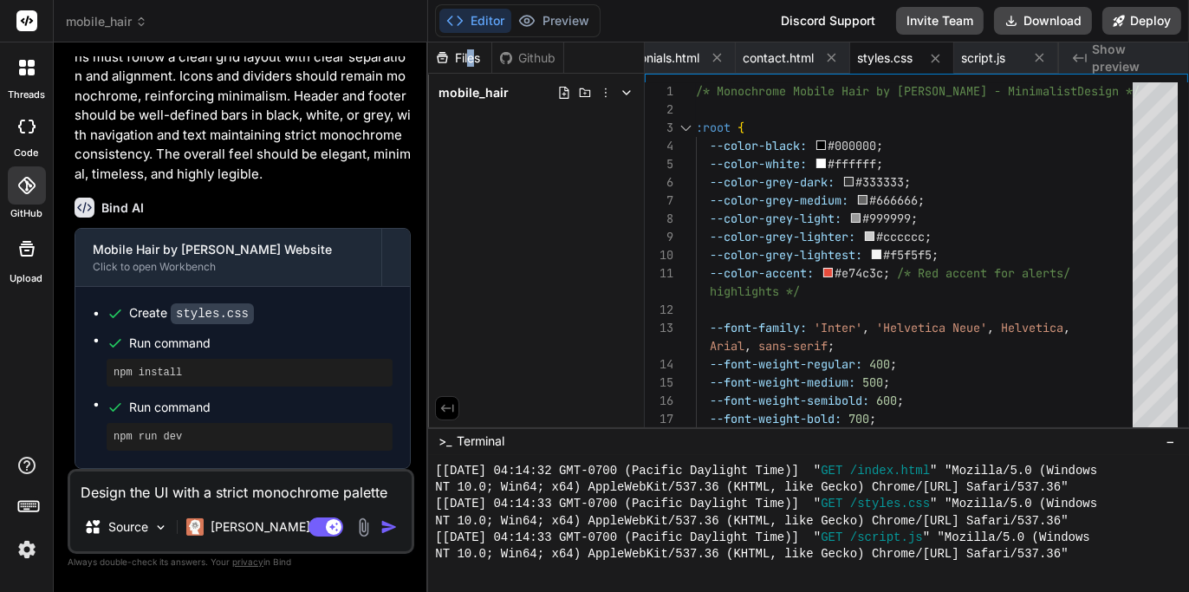
click at [473, 62] on div "Files" at bounding box center [459, 57] width 63 height 17
click at [543, 59] on div "Github" at bounding box center [527, 57] width 71 height 17
click at [517, 59] on div "Github" at bounding box center [527, 57] width 71 height 17
click at [1048, 16] on button "Download" at bounding box center [1043, 21] width 98 height 28
click at [1144, 20] on button "Deploy" at bounding box center [1141, 21] width 79 height 28
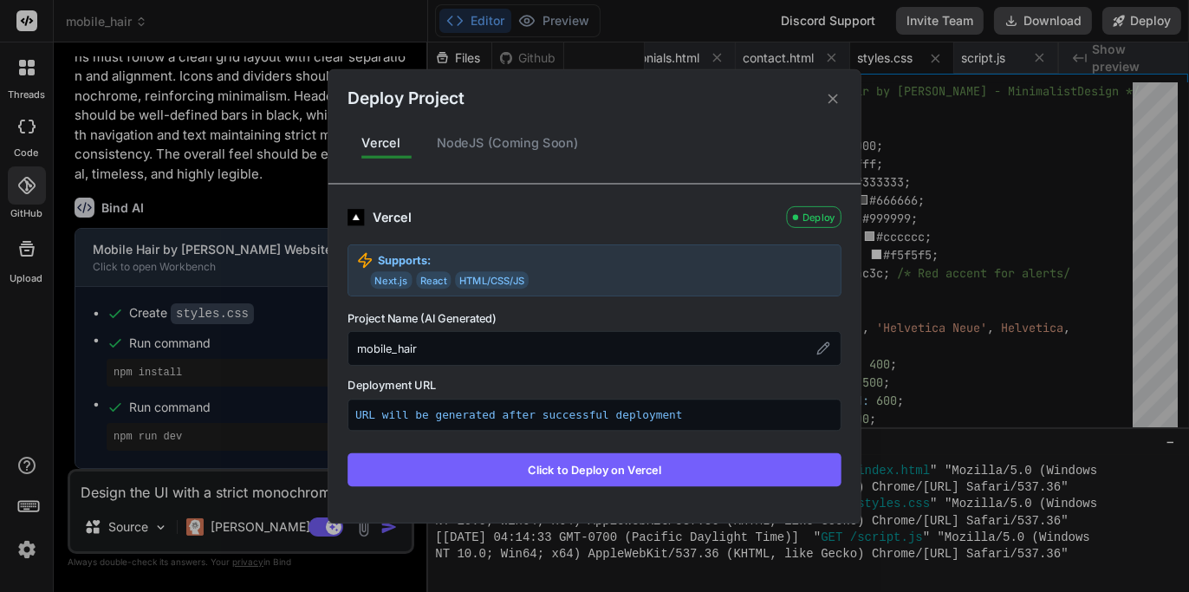
click at [835, 99] on icon at bounding box center [833, 98] width 16 height 16
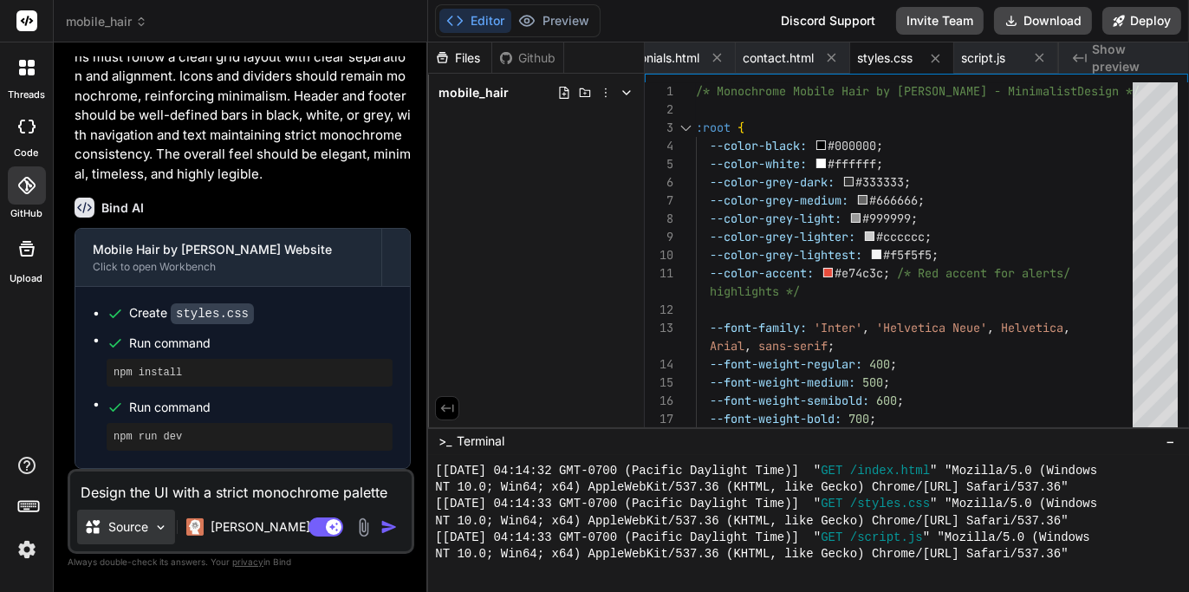
click at [152, 530] on div "Source" at bounding box center [126, 526] width 98 height 35
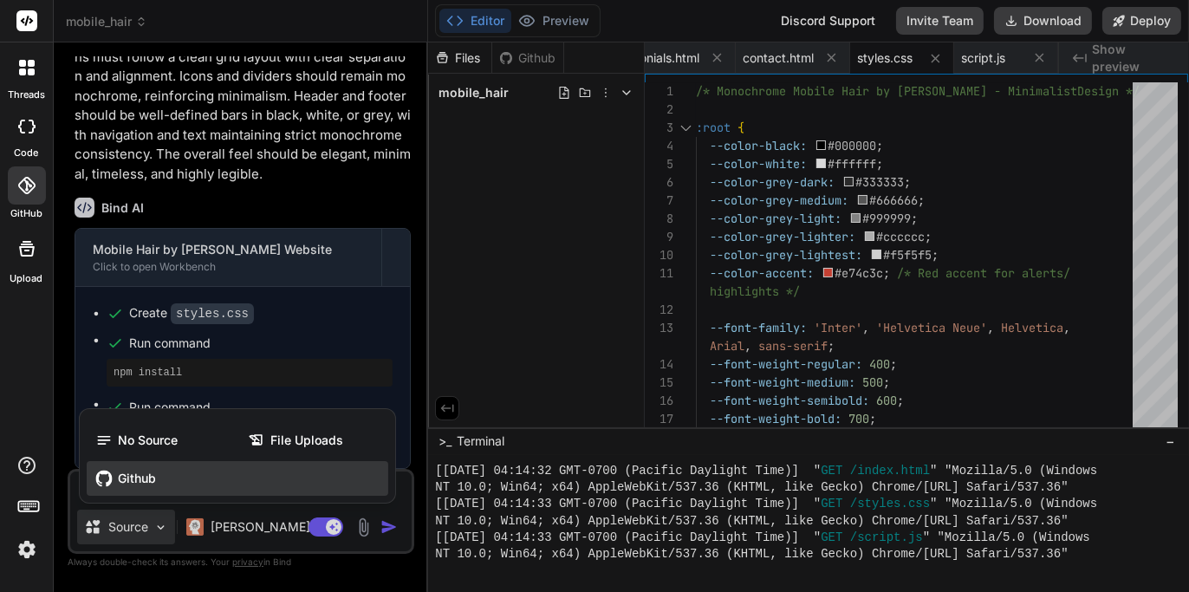
click at [136, 483] on span "Github" at bounding box center [137, 478] width 38 height 17
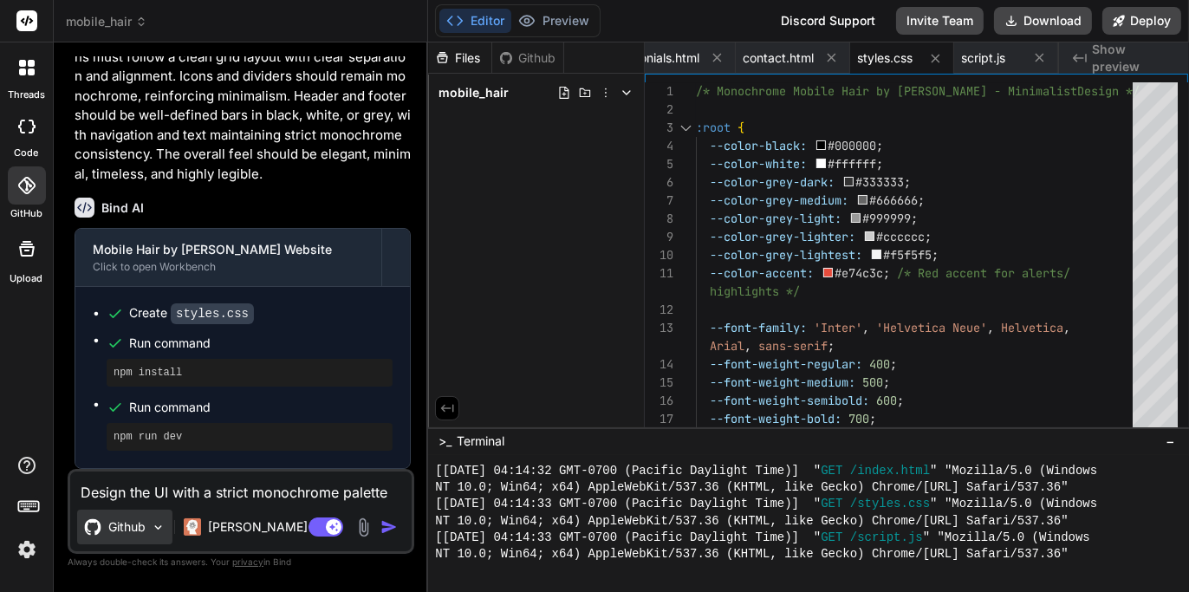
click at [142, 527] on p "Github" at bounding box center [126, 526] width 37 height 17
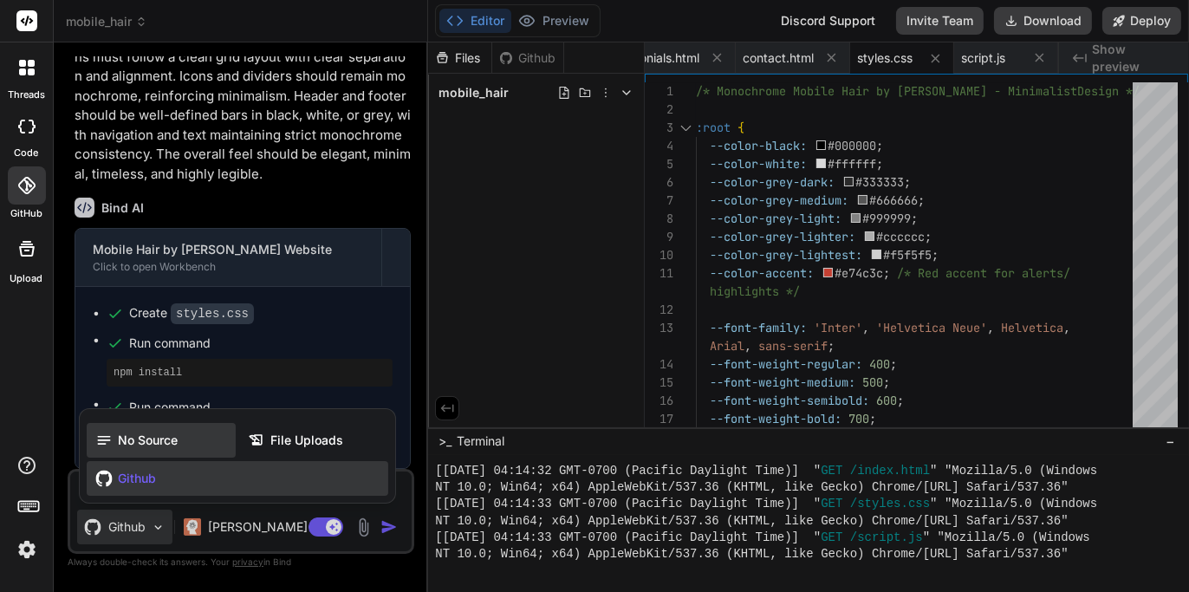
click at [143, 446] on span "No Source" at bounding box center [148, 439] width 60 height 17
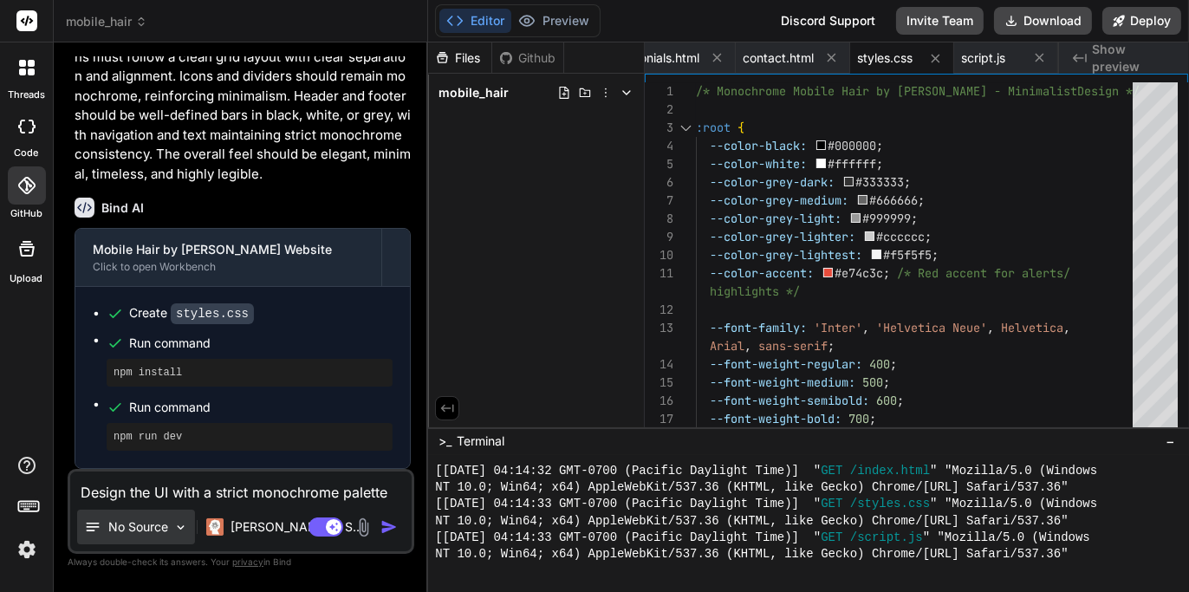
click at [110, 529] on p "No Source" at bounding box center [138, 526] width 60 height 17
type textarea "x"
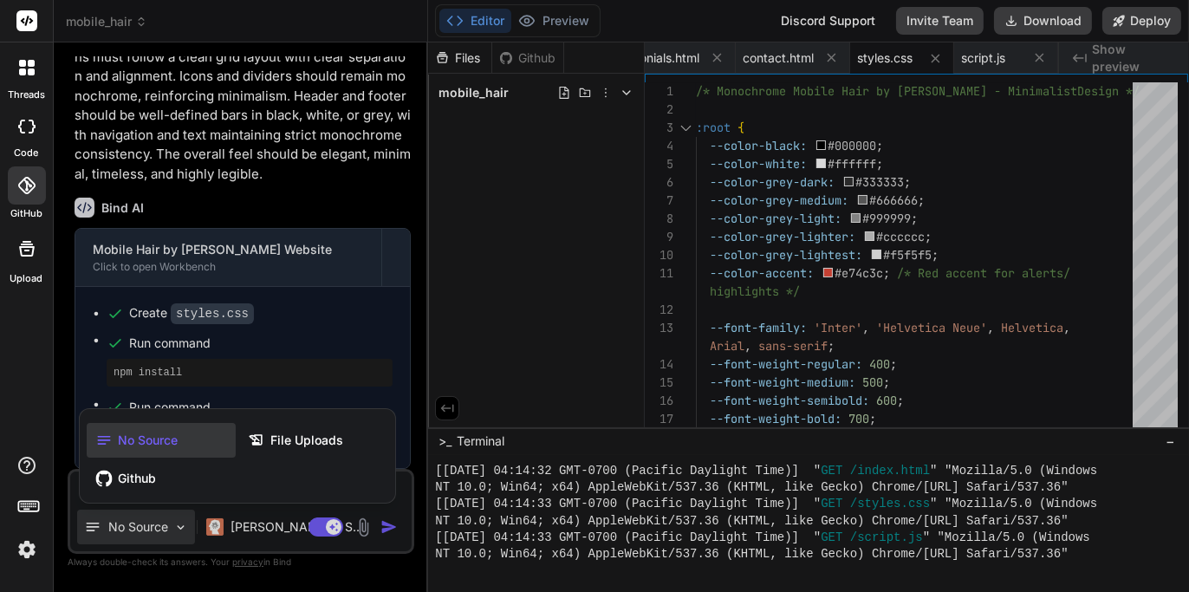
click at [29, 546] on img at bounding box center [26, 549] width 29 height 29
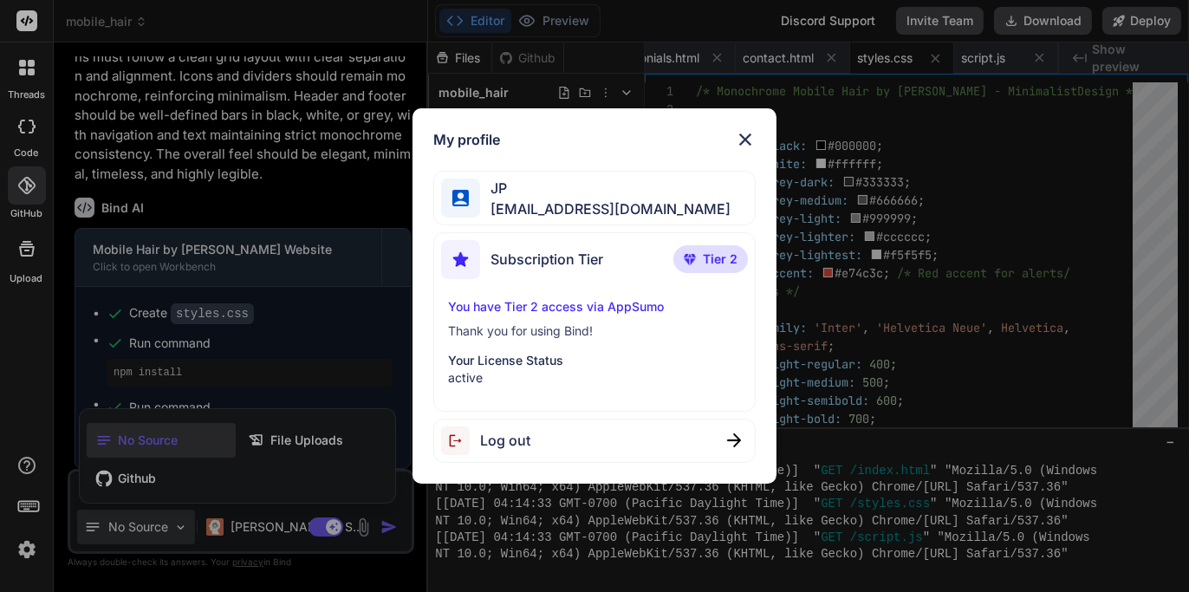
click at [33, 542] on div "My profile JP [EMAIL_ADDRESS][DOMAIN_NAME] Subscription Tier Tier 2 You have Ti…" at bounding box center [594, 296] width 1189 height 592
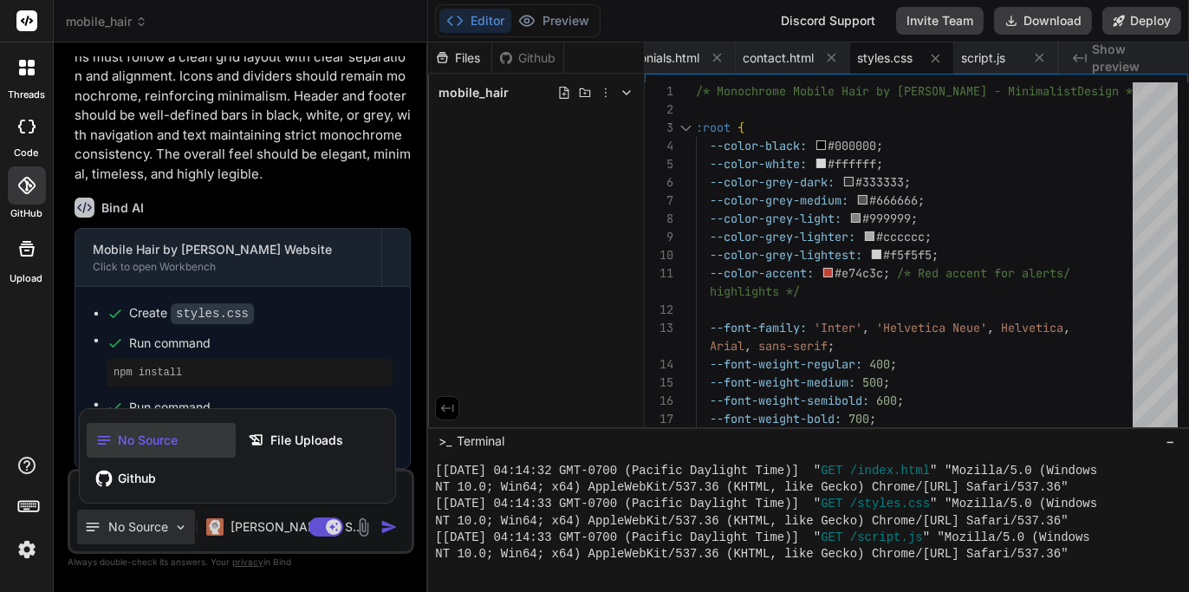
click at [32, 503] on rect at bounding box center [33, 504] width 2 height 2
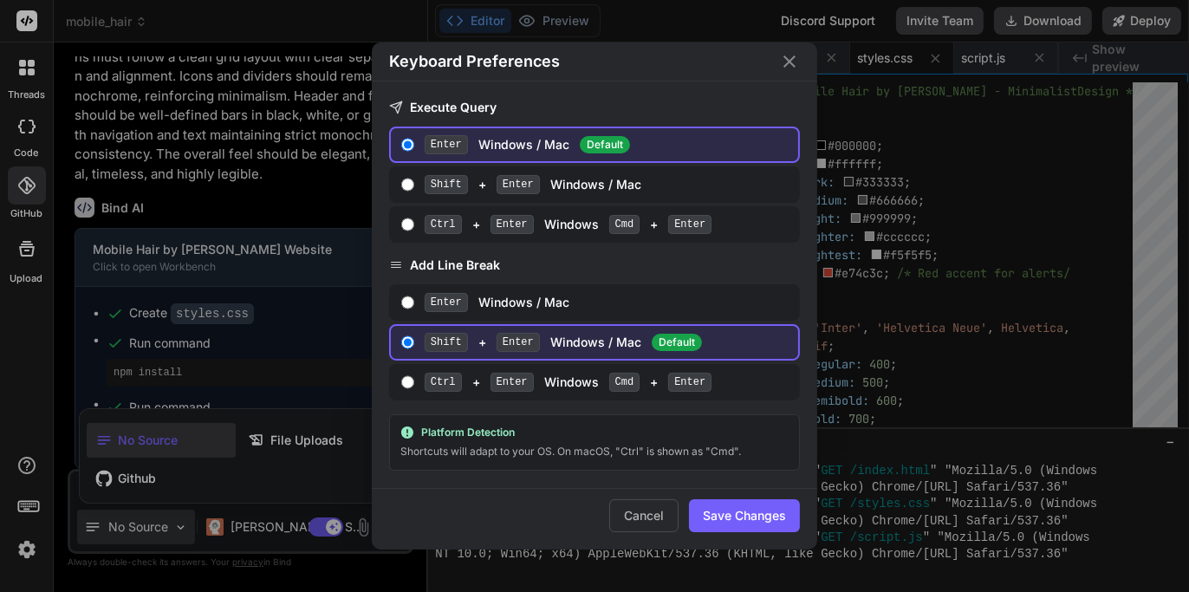
click at [32, 503] on div "Keyboard Preferences Execute Query Enter Windows / Mac Default Shift + Enter Wi…" at bounding box center [594, 296] width 1189 height 592
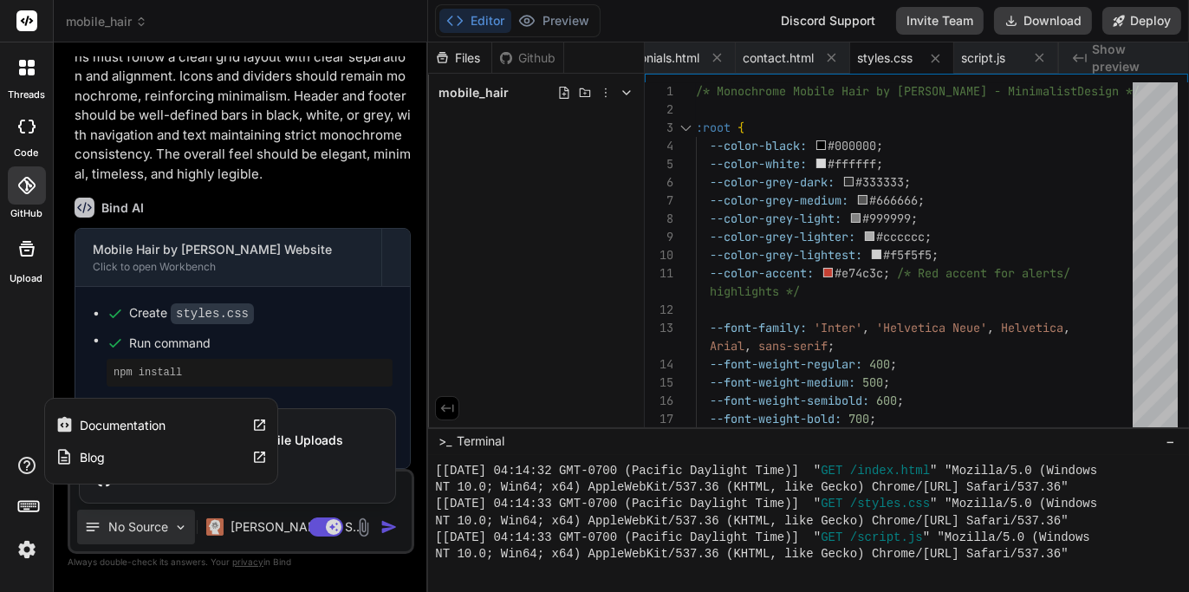
click at [24, 466] on icon at bounding box center [26, 465] width 21 height 21
click at [262, 423] on icon at bounding box center [259, 425] width 15 height 15
